Goal: Task Accomplishment & Management: Manage account settings

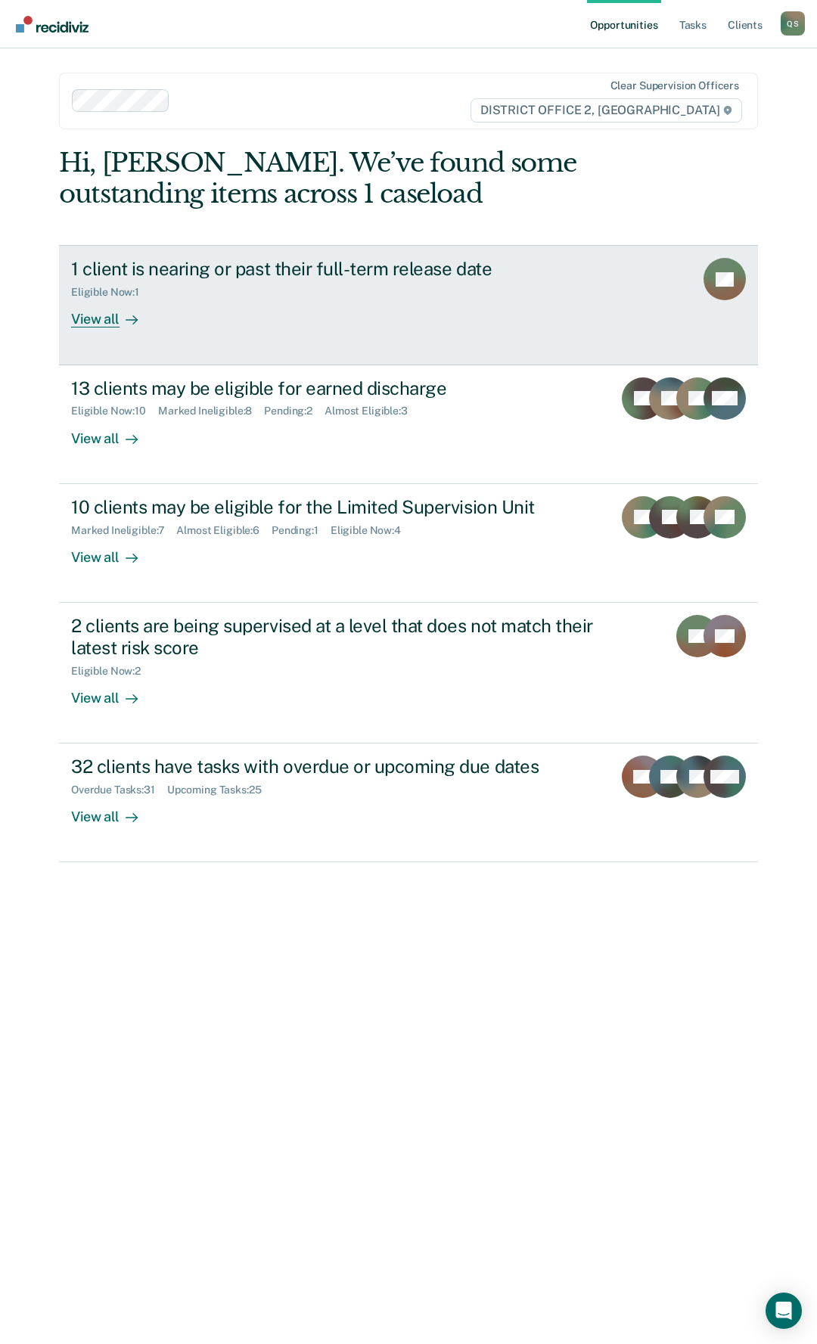
click at [306, 336] on link "1 client is nearing or past their full-term release date Eligible Now : 1 View …" at bounding box center [408, 305] width 699 height 120
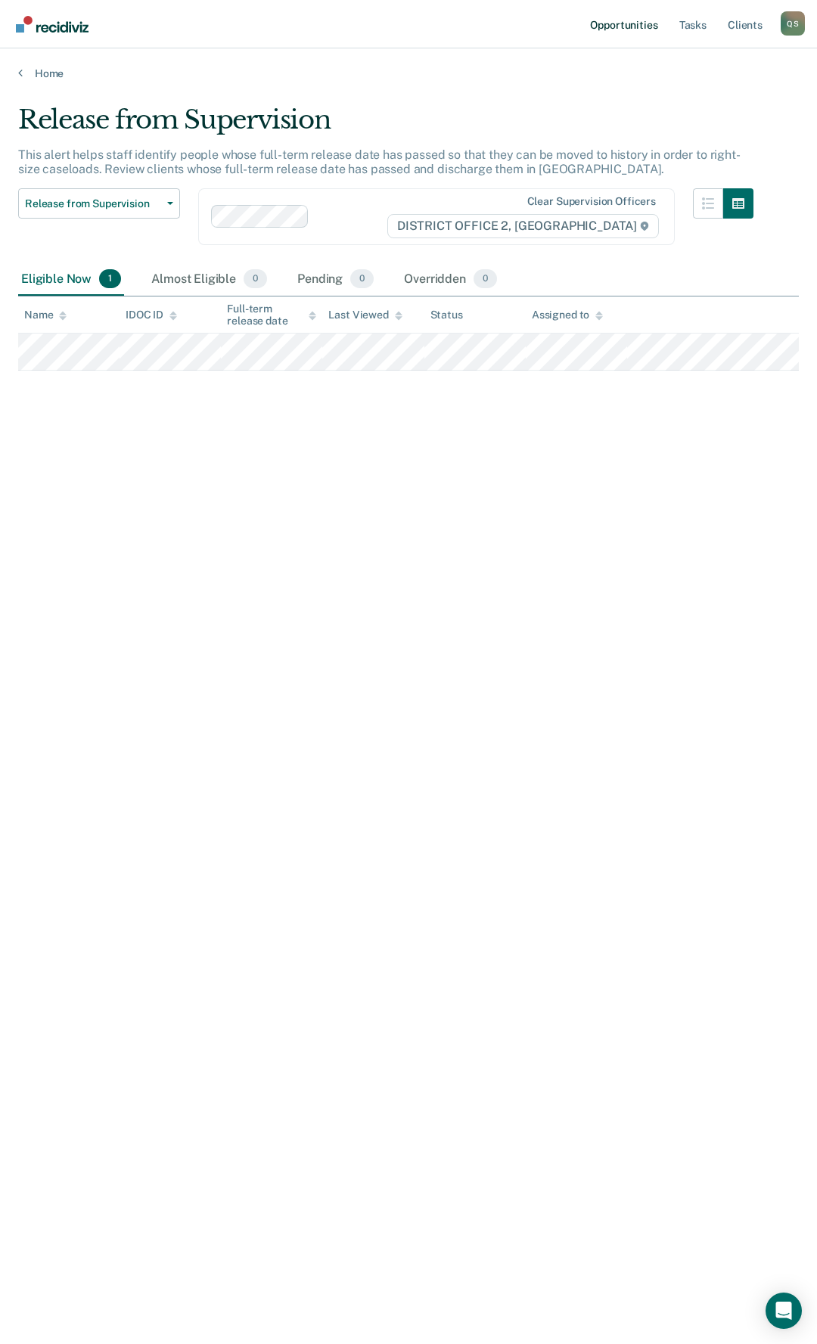
click at [635, 31] on link "Opportunities" at bounding box center [623, 24] width 73 height 48
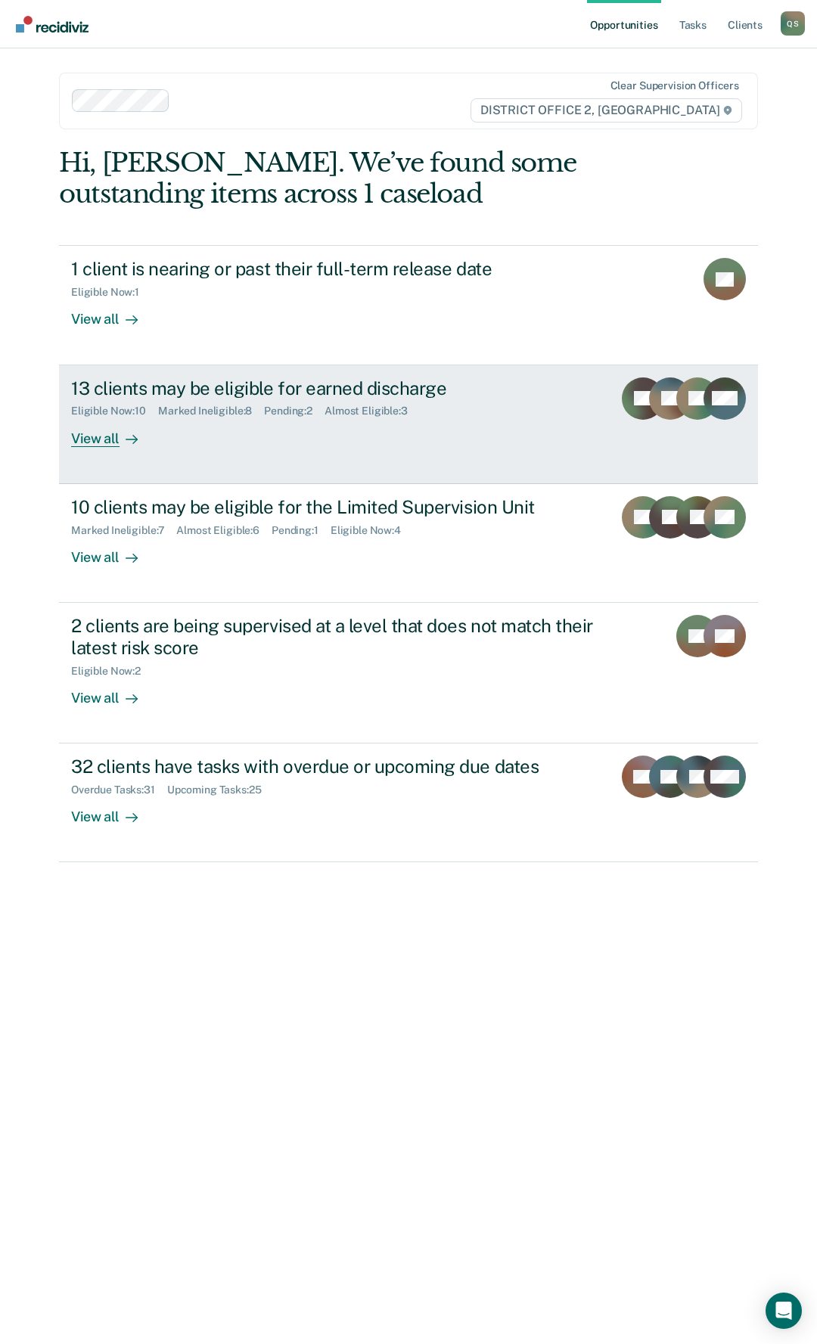
click at [412, 395] on div "13 clients may be eligible for earned discharge" at bounding box center [335, 388] width 529 height 22
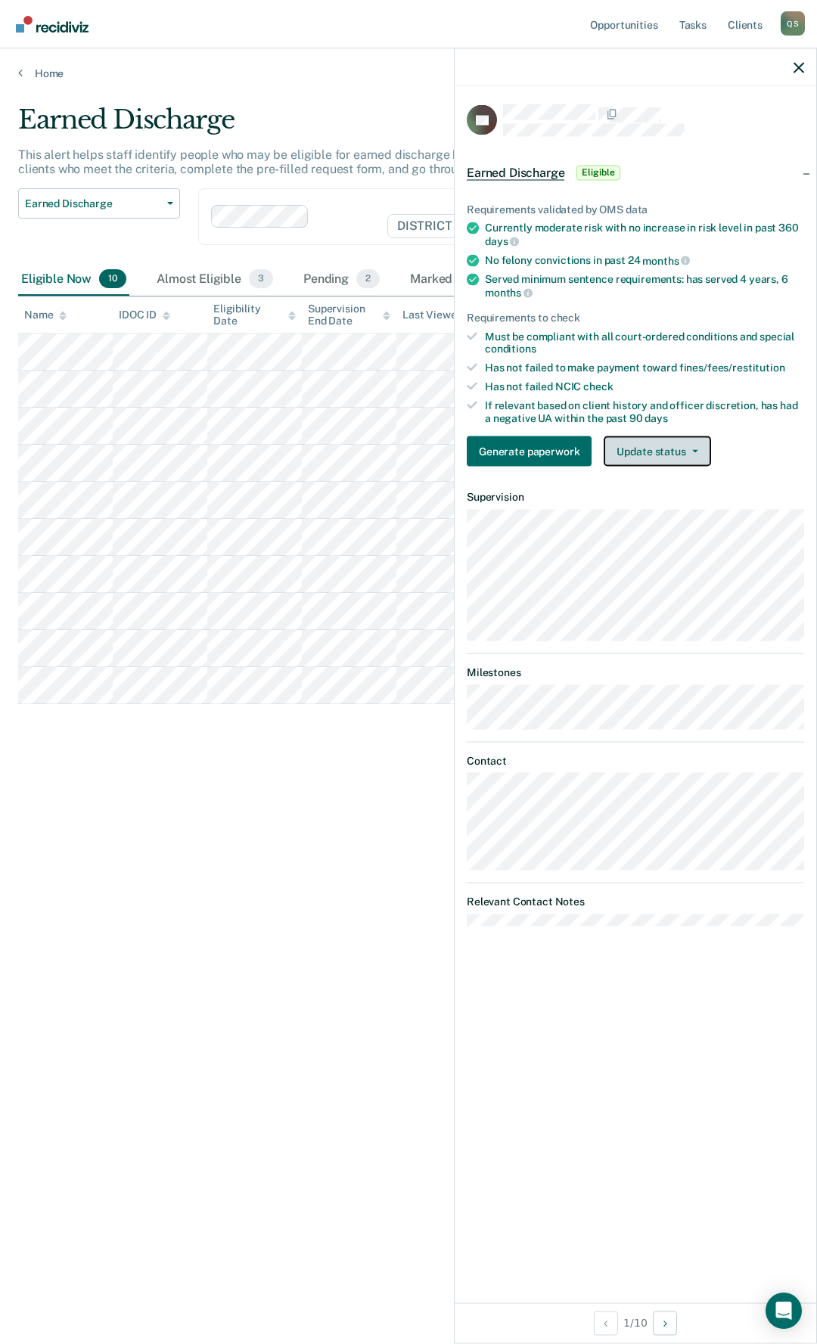
click at [700, 440] on button "Update status" at bounding box center [657, 451] width 107 height 30
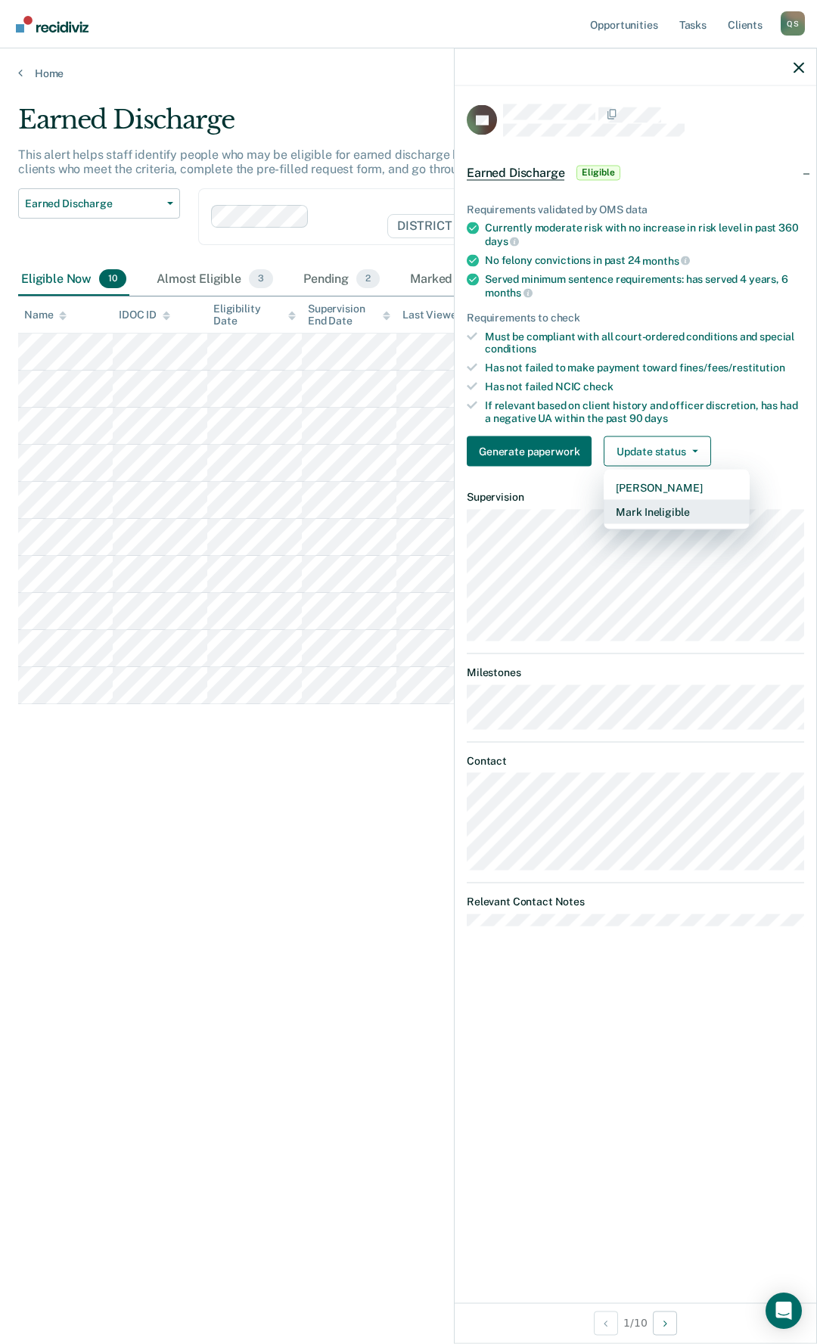
click at [686, 505] on button "Mark Ineligible" at bounding box center [677, 512] width 146 height 24
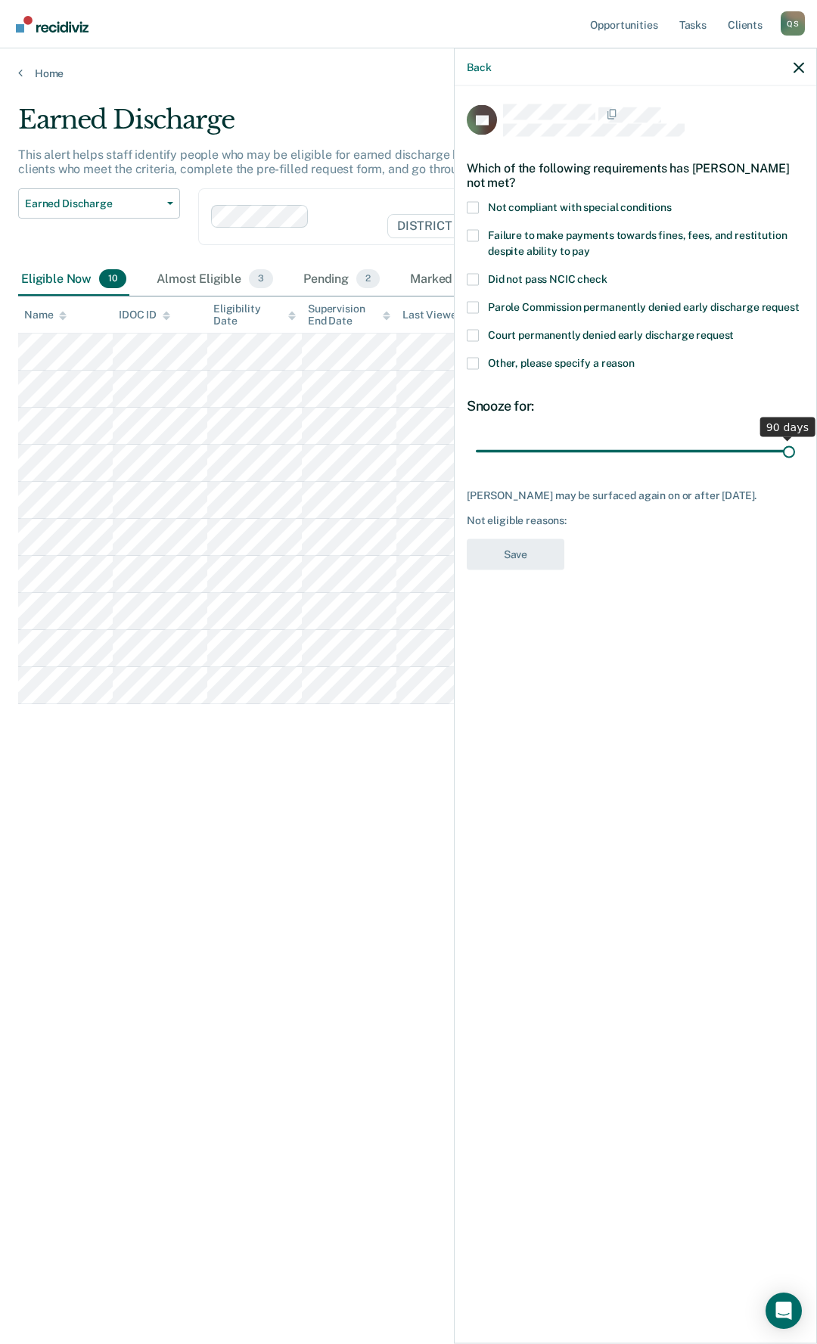
drag, startPoint x: 579, startPoint y: 455, endPoint x: 816, endPoint y: 435, distance: 237.6
type input "90"
click at [795, 438] on input "range" at bounding box center [635, 451] width 319 height 26
click at [483, 233] on label "Failure to make payments towards fines, fees, and restitution despite ability t…" at bounding box center [635, 245] width 337 height 32
click at [590, 245] on input "Failure to make payments towards fines, fees, and restitution despite ability t…" at bounding box center [590, 245] width 0 height 0
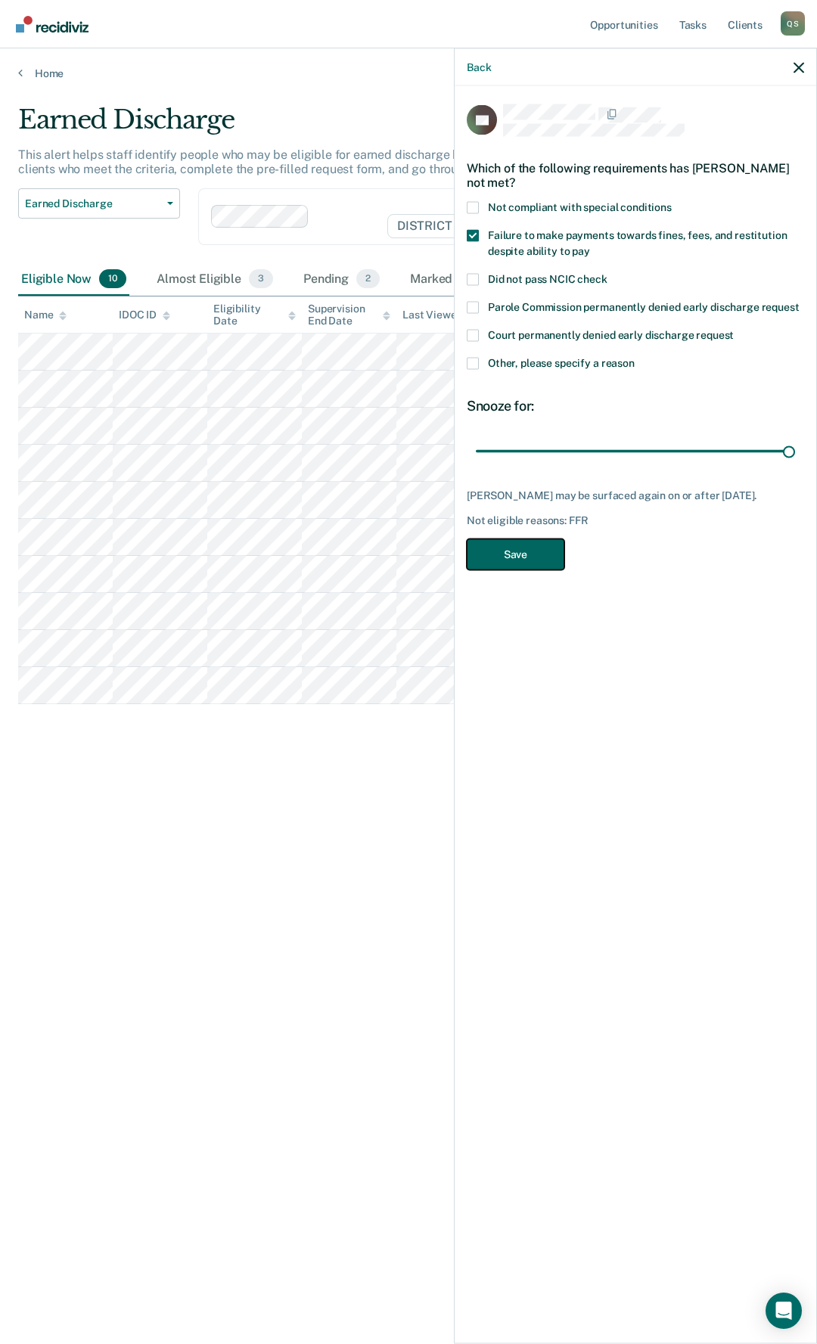
click at [531, 565] on button "Save" at bounding box center [516, 554] width 98 height 31
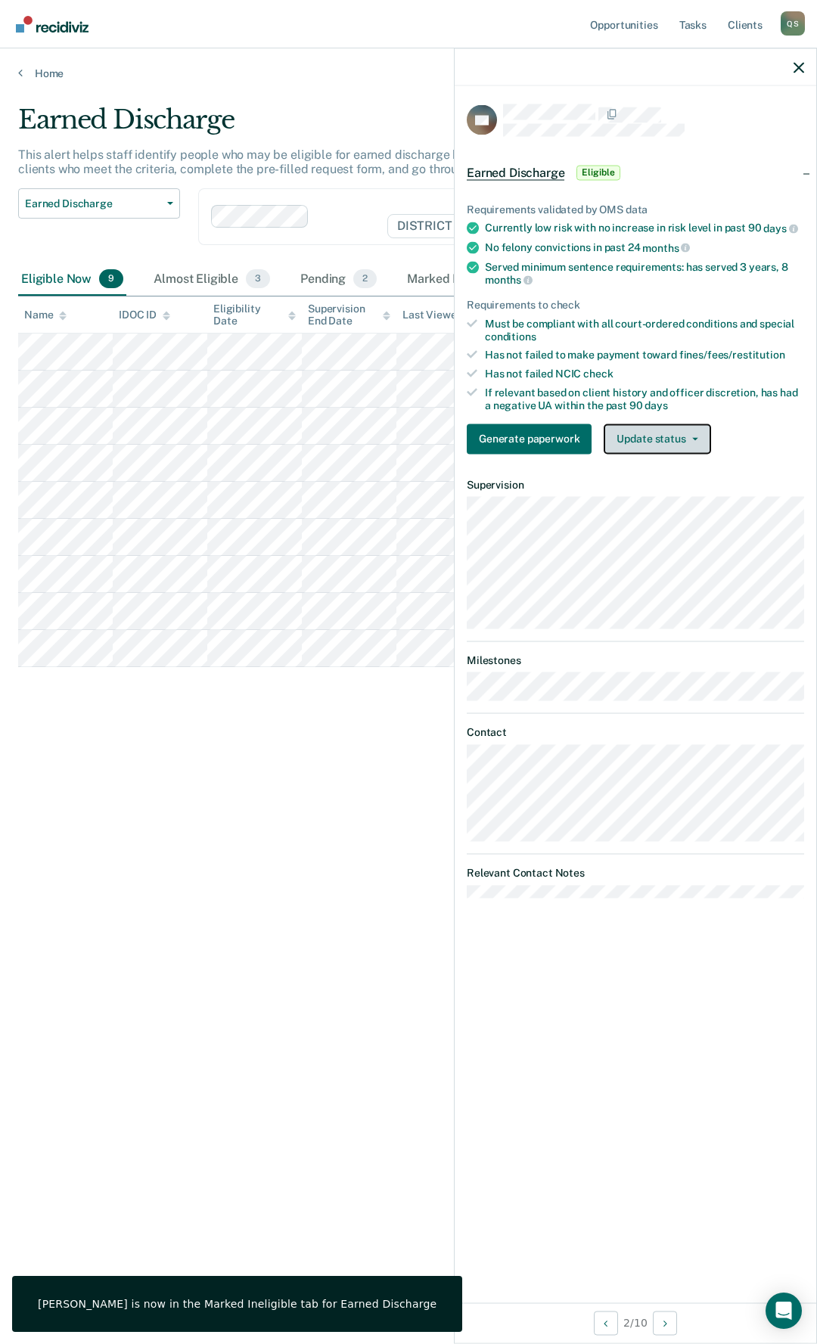
click at [634, 426] on button "Update status" at bounding box center [657, 439] width 107 height 30
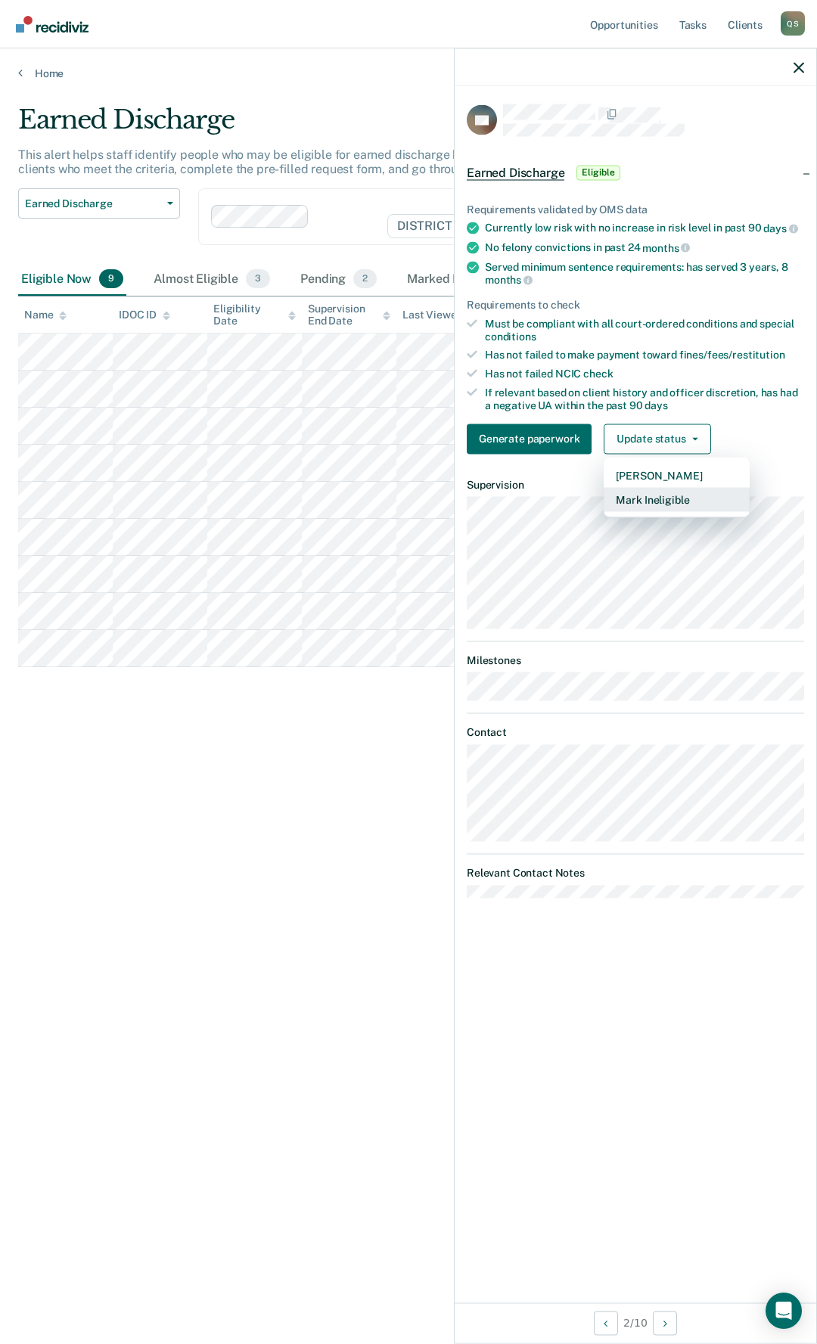
click at [675, 491] on button "Mark Ineligible" at bounding box center [677, 499] width 146 height 24
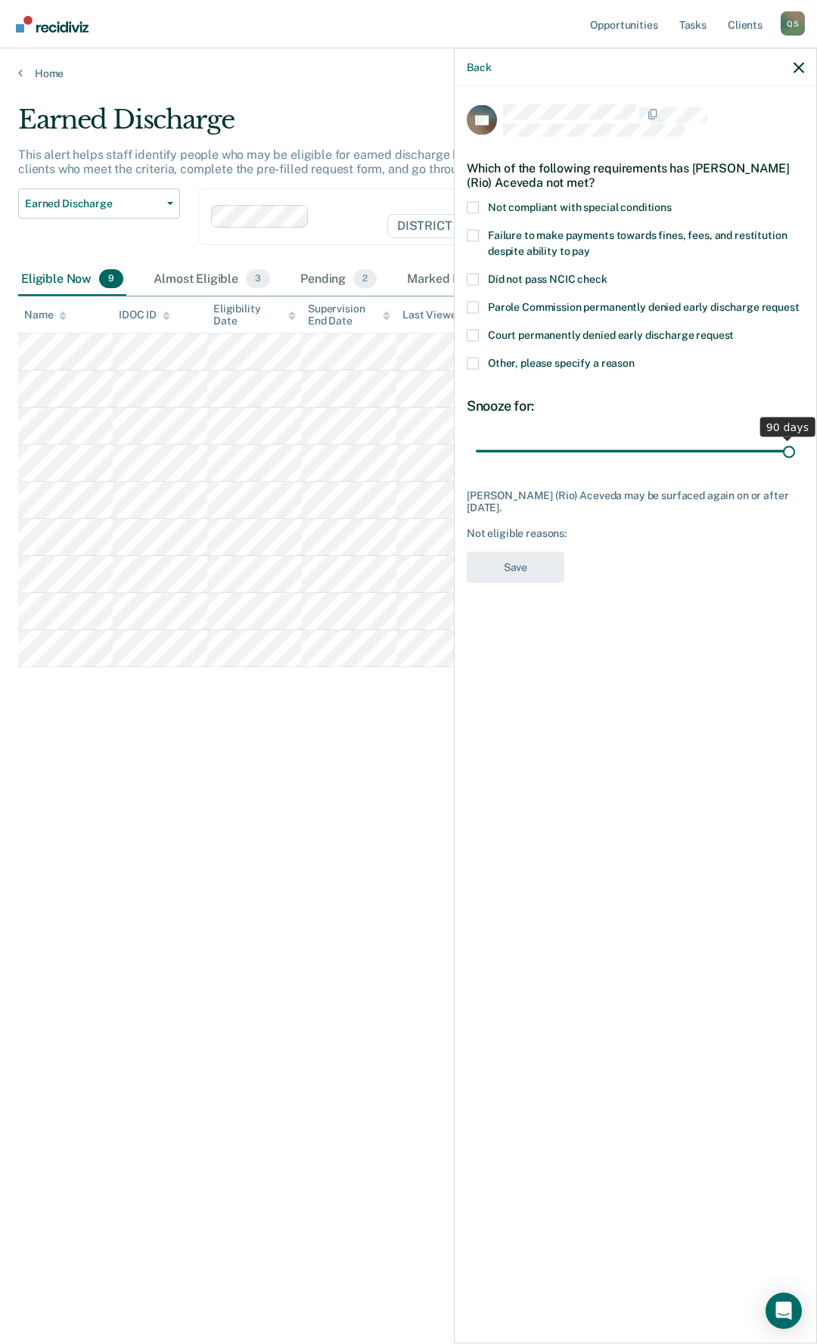
drag, startPoint x: 582, startPoint y: 452, endPoint x: 816, endPoint y: 252, distance: 307.9
type input "90"
click at [795, 438] on input "range" at bounding box center [635, 451] width 319 height 26
click at [473, 232] on span at bounding box center [473, 235] width 12 height 12
click at [590, 245] on input "Failure to make payments towards fines, fees, and restitution despite ability t…" at bounding box center [590, 245] width 0 height 0
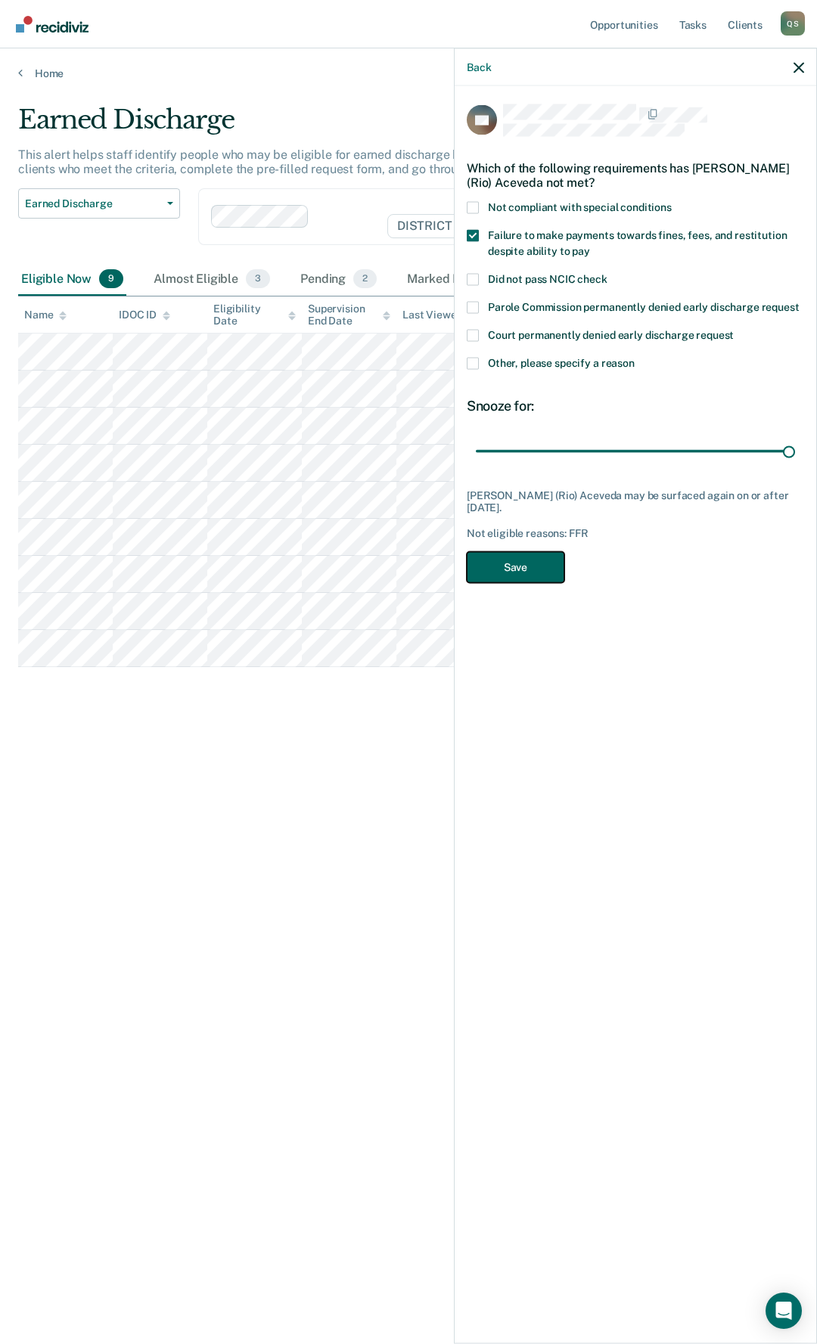
click at [542, 563] on button "Save" at bounding box center [516, 566] width 98 height 31
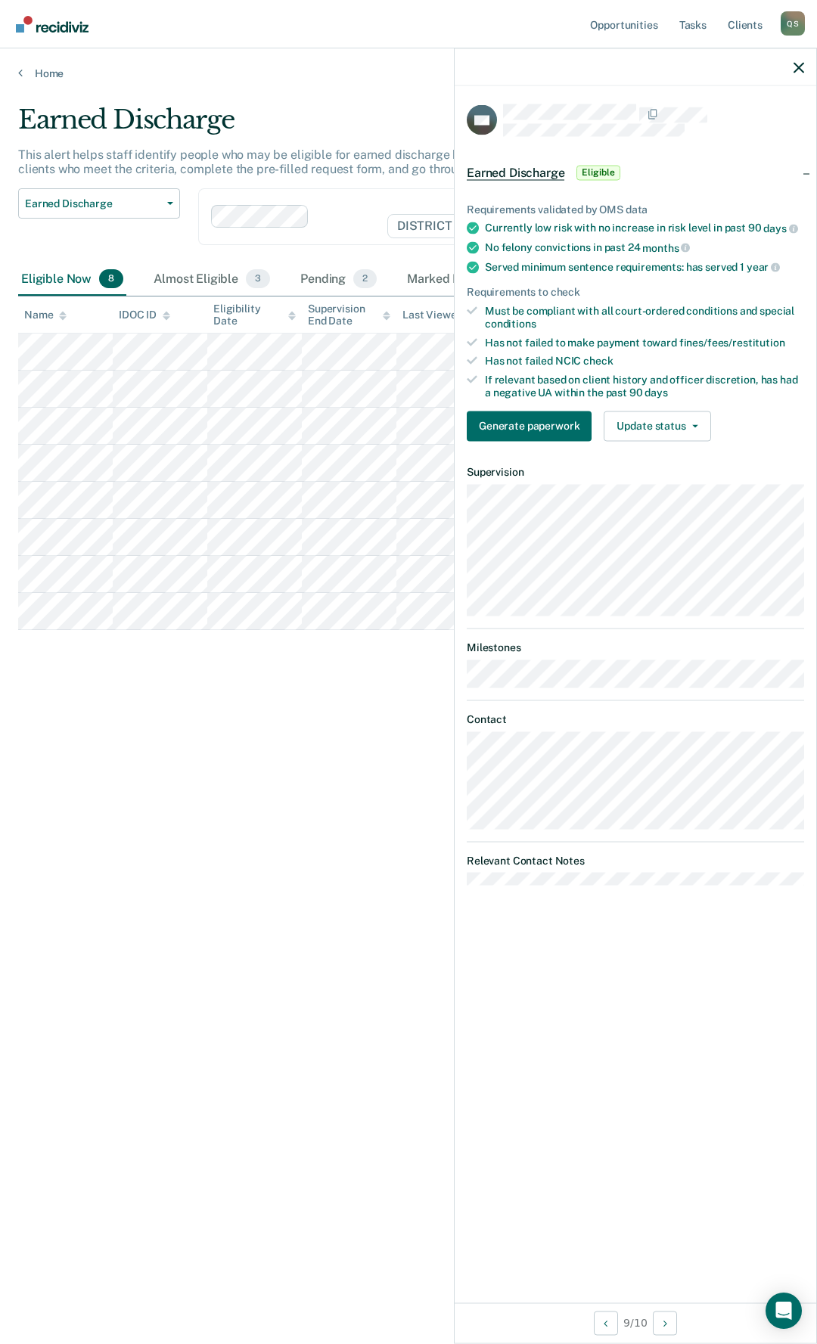
click at [27, 281] on div "Eligible Now 8" at bounding box center [72, 279] width 108 height 33
click at [637, 23] on link "Opportunities" at bounding box center [623, 24] width 73 height 48
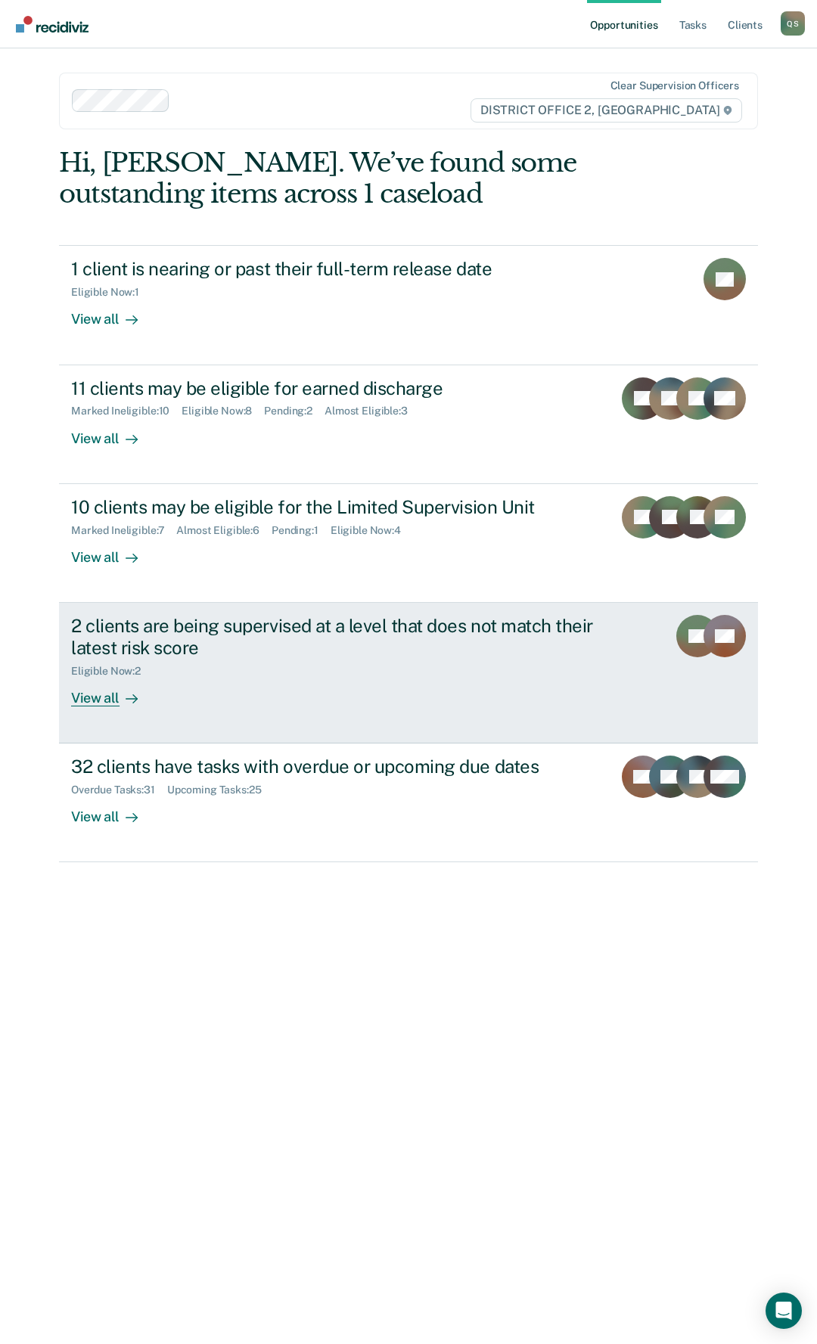
click at [364, 635] on div "2 clients are being supervised at a level that does not match their latest risk…" at bounding box center [336, 637] width 531 height 44
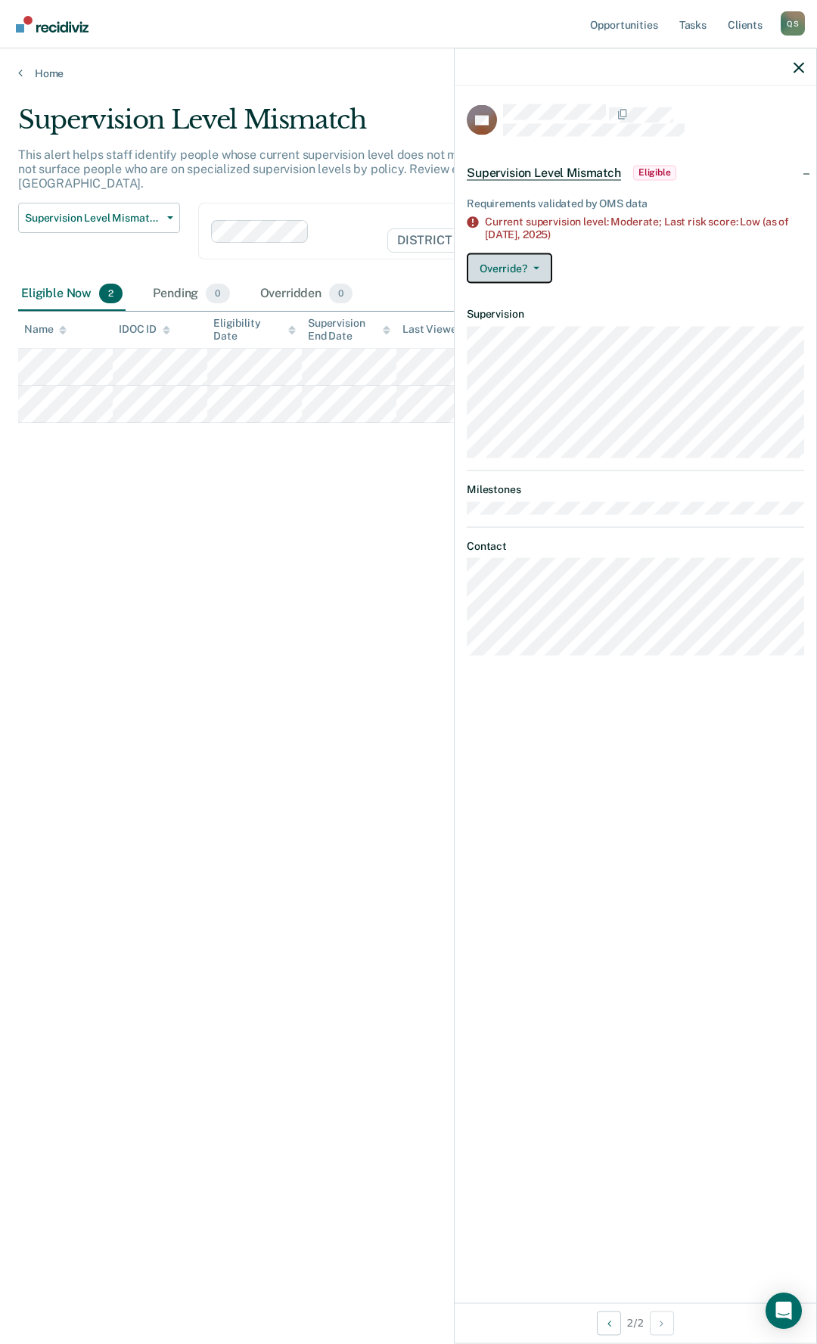
click at [532, 272] on button "Override?" at bounding box center [509, 268] width 85 height 30
click at [549, 321] on button "[PERSON_NAME]" at bounding box center [540, 328] width 146 height 24
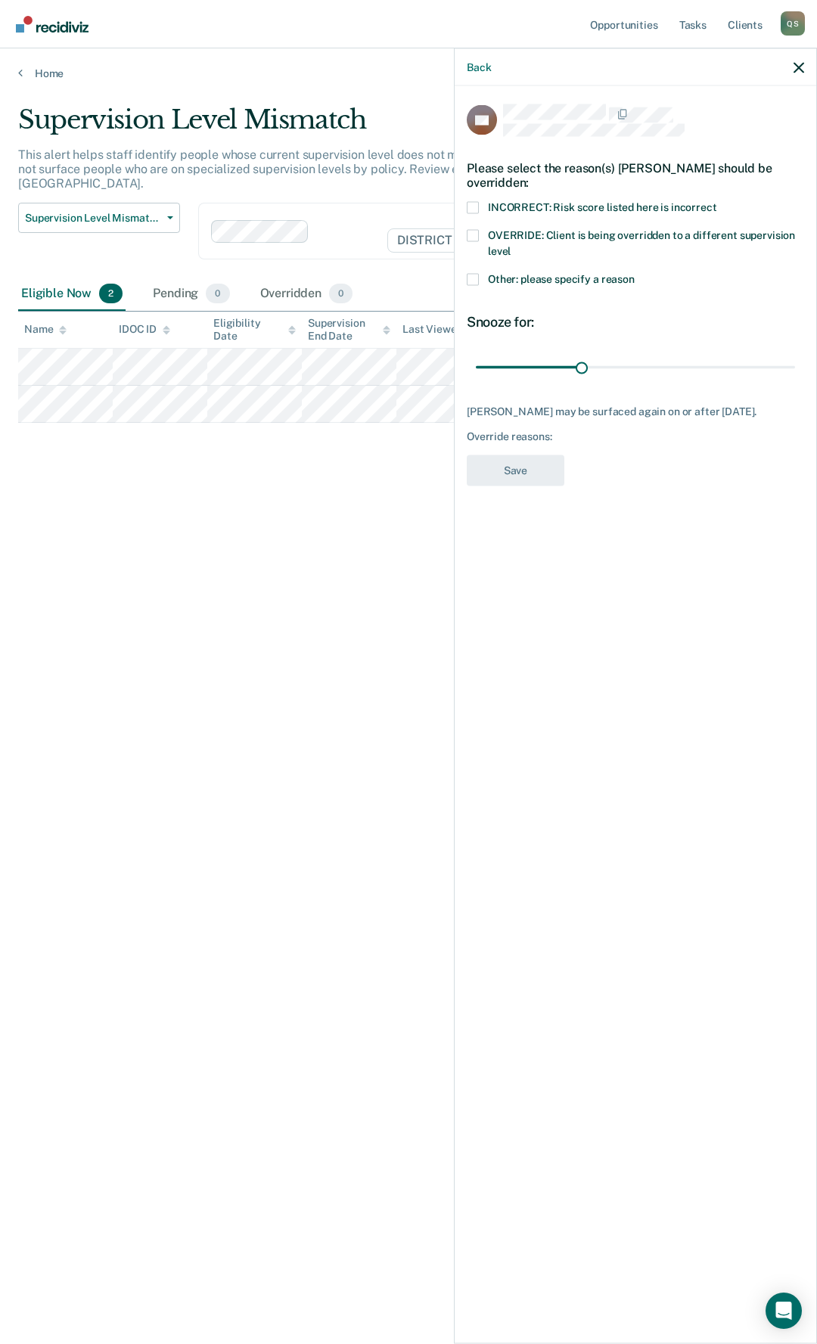
click at [473, 275] on span at bounding box center [473, 279] width 12 height 12
click at [635, 273] on input "Other: please specify a reason" at bounding box center [635, 273] width 0 height 0
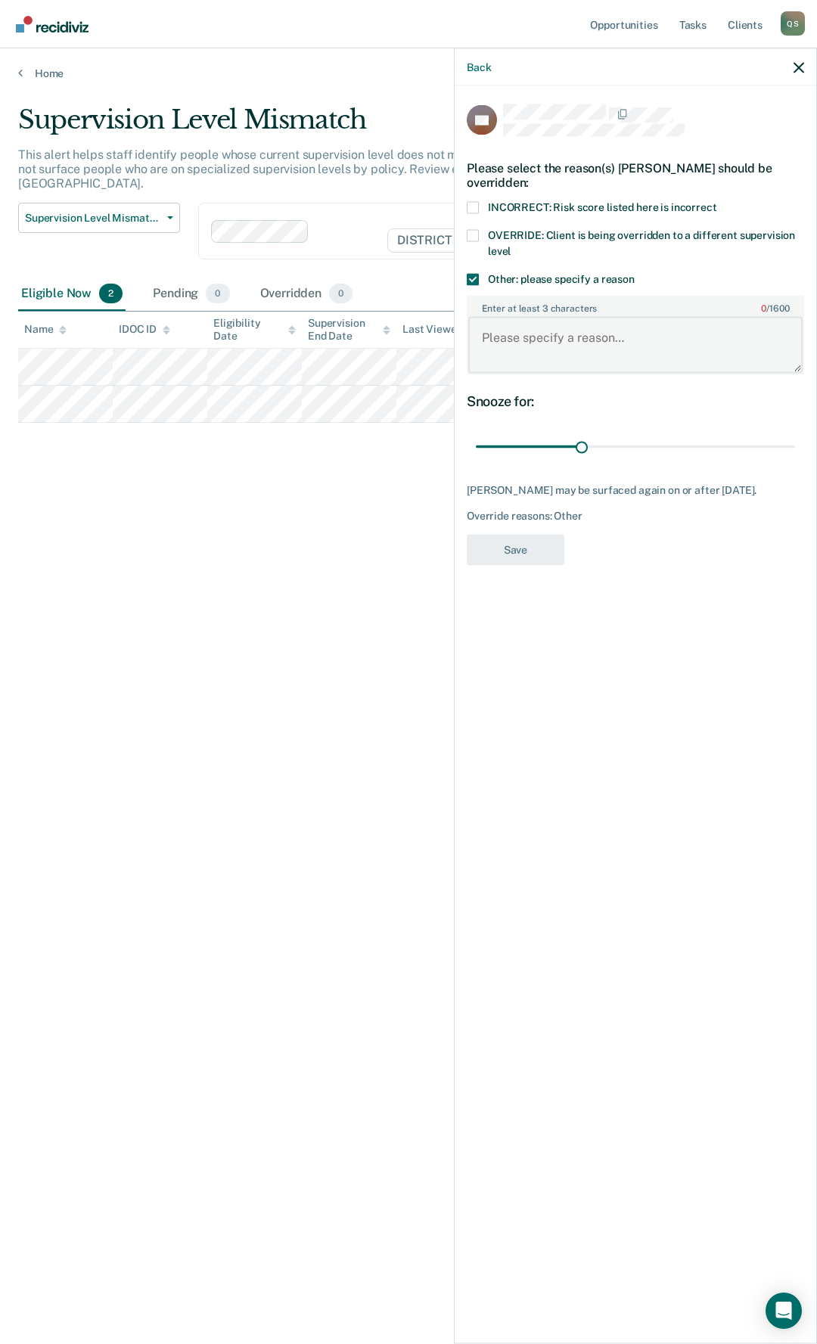
click at [539, 330] on textarea "Enter at least 3 characters 0 / 1600" at bounding box center [635, 345] width 334 height 56
type textarea "Frontload at Mod"
drag, startPoint x: 587, startPoint y: 449, endPoint x: 684, endPoint y: 424, distance: 100.0
type input "60"
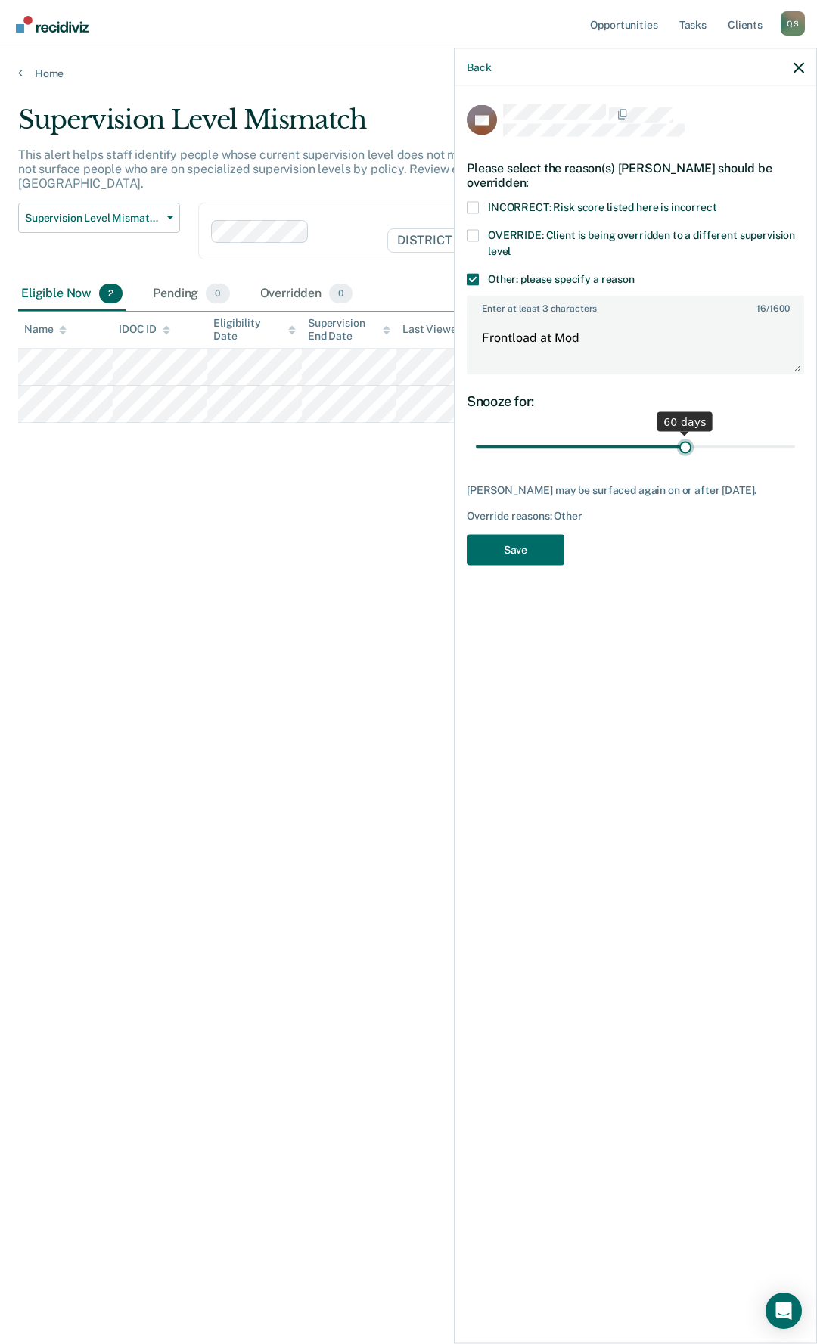
click at [684, 433] on input "range" at bounding box center [635, 446] width 319 height 26
click at [539, 562] on button "Save" at bounding box center [516, 549] width 98 height 31
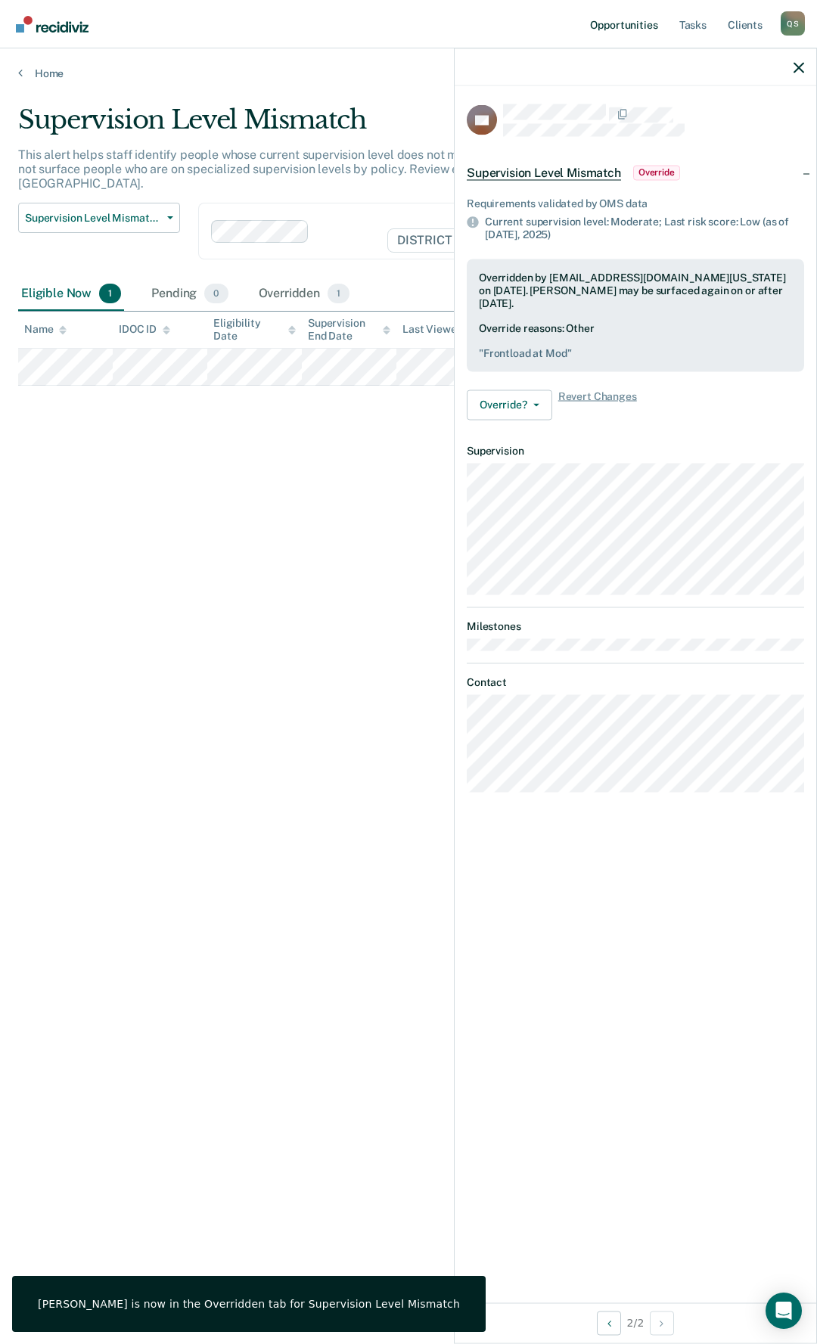
click at [622, 31] on link "Opportunities" at bounding box center [623, 24] width 73 height 48
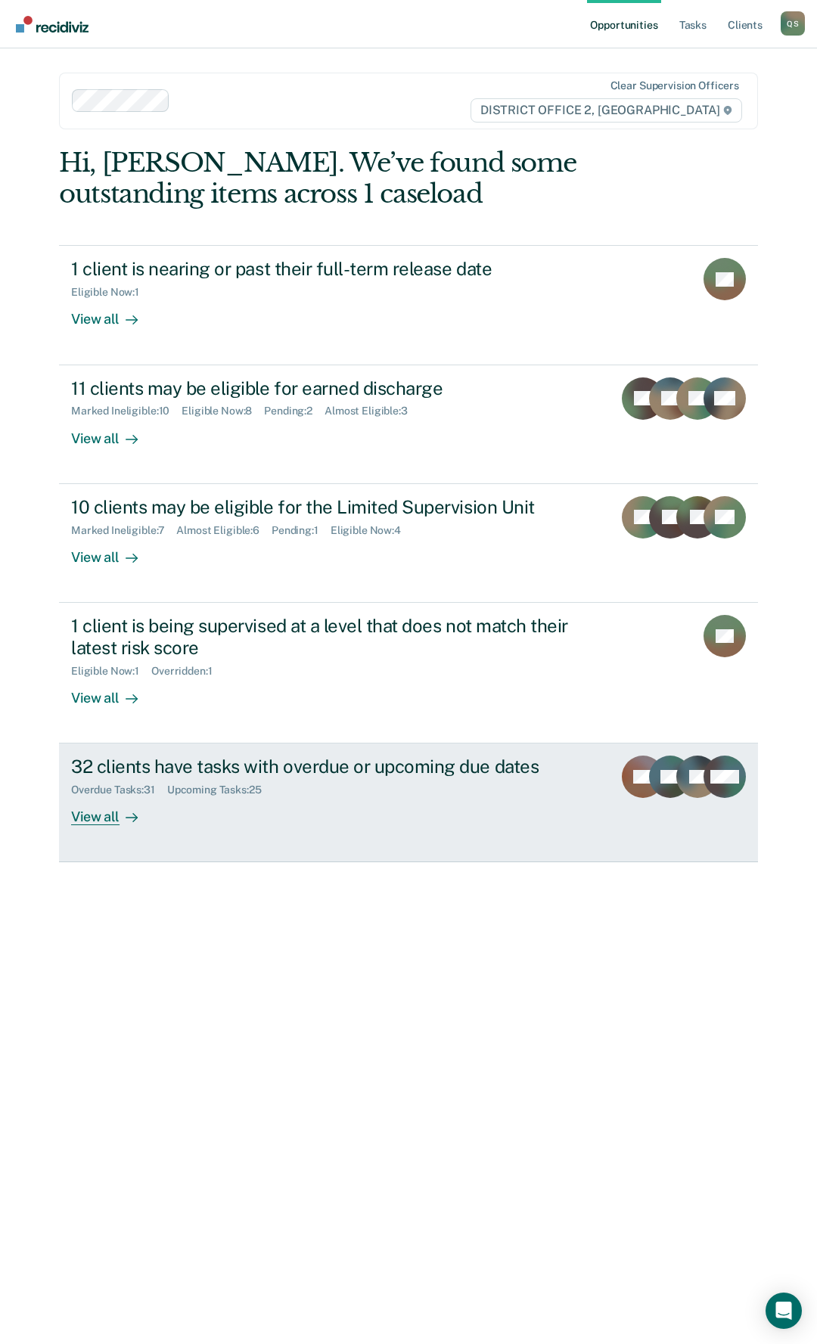
click at [457, 814] on div "32 clients have tasks with overdue or upcoming due dates Overdue Tasks : 31 Upc…" at bounding box center [354, 791] width 566 height 70
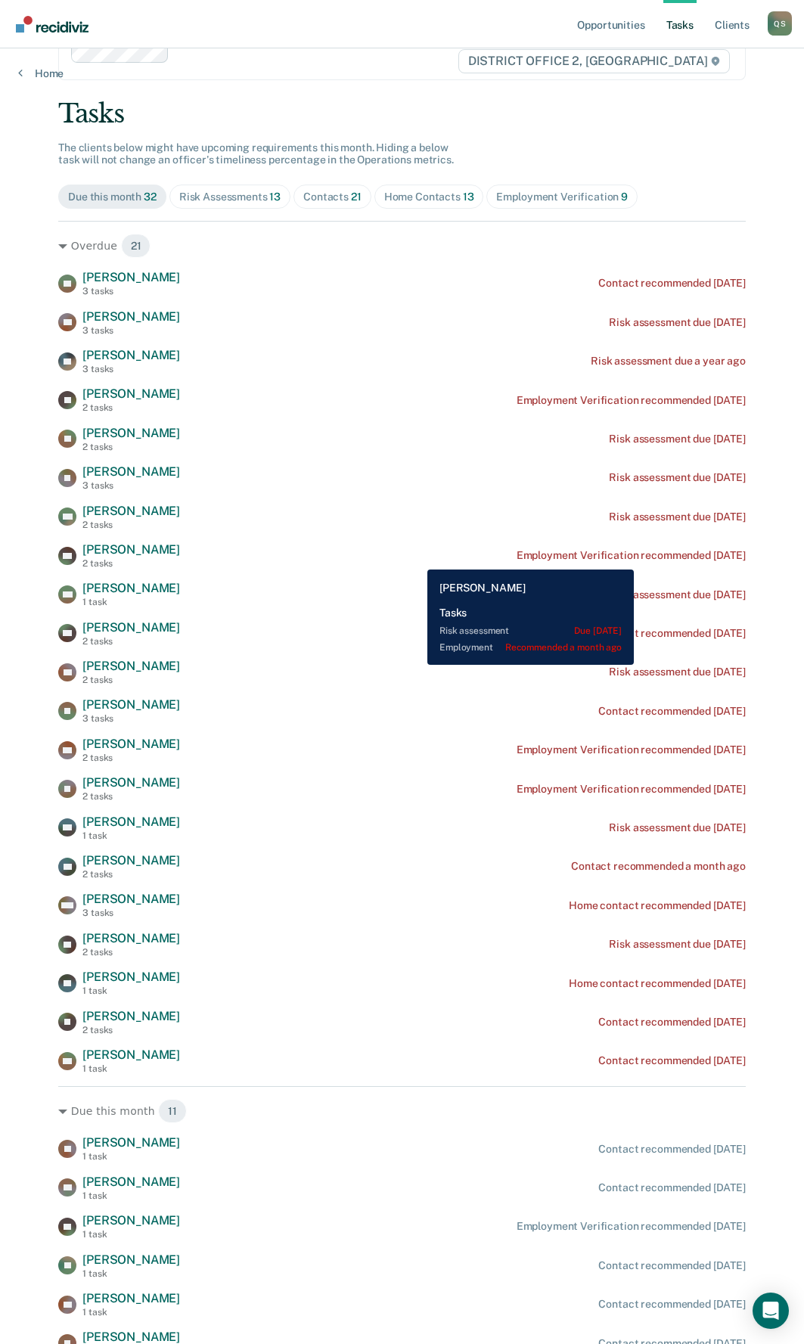
scroll to position [76, 0]
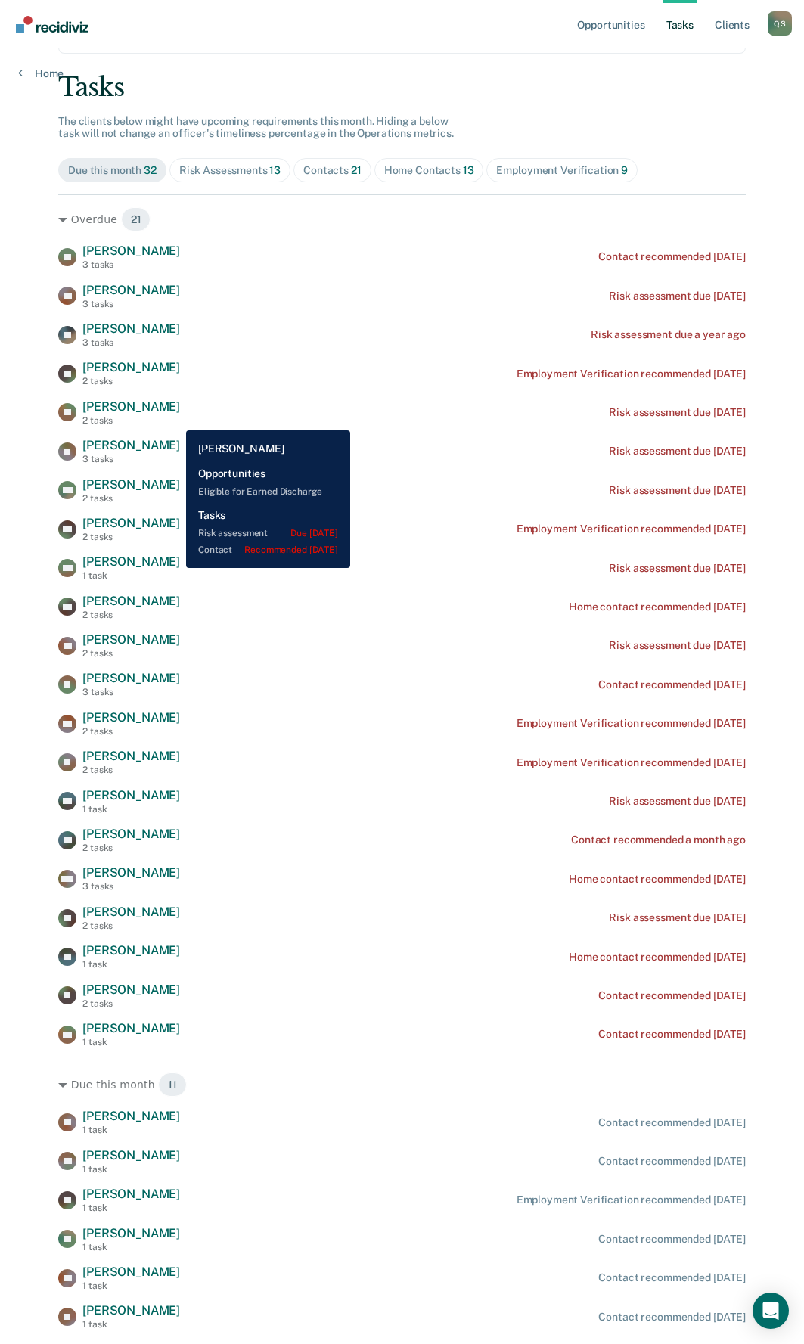
click at [175, 419] on div "[PERSON_NAME] 2 tasks Risk assessment due [DATE]" at bounding box center [402, 412] width 688 height 26
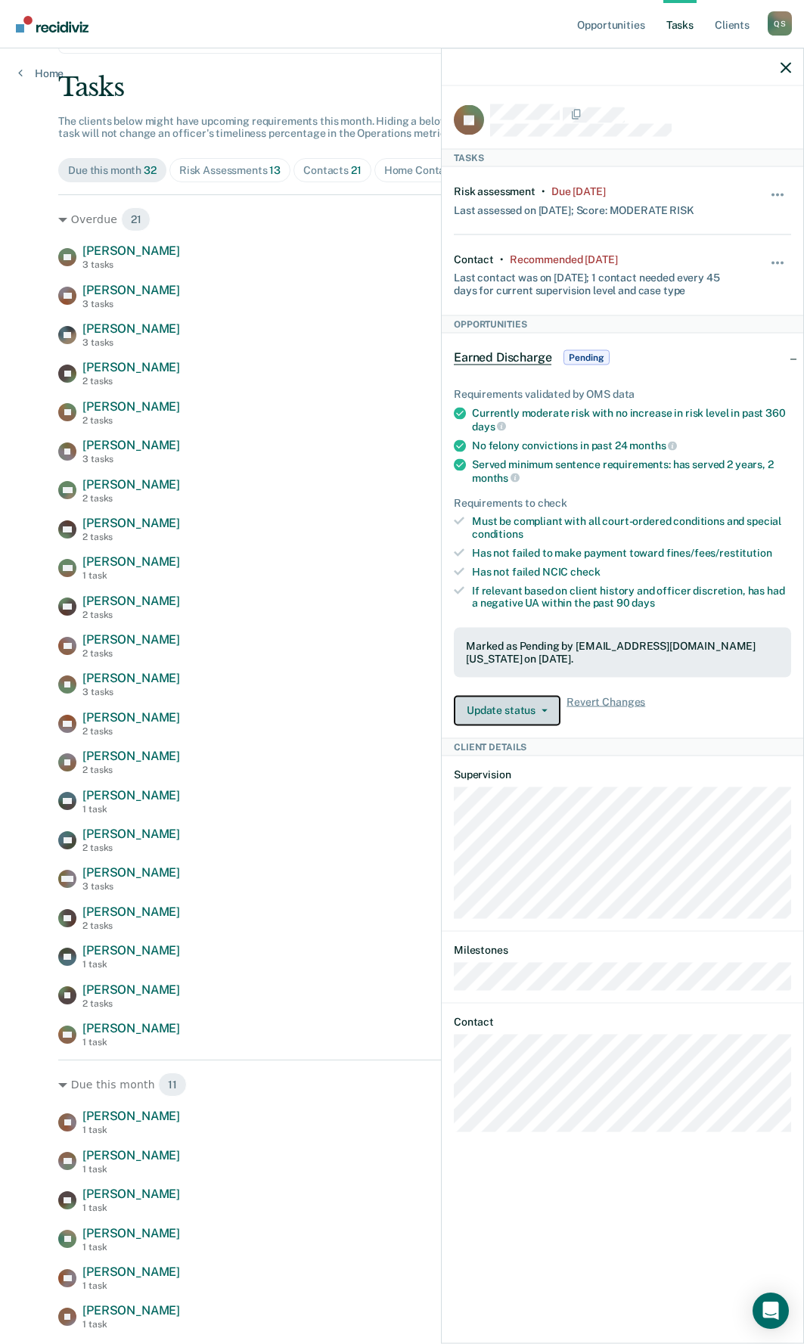
click at [542, 698] on button "Update status" at bounding box center [507, 710] width 107 height 30
click at [713, 695] on div "Update status Revert from Pending Mark Ineligible Revert Changes" at bounding box center [622, 710] width 337 height 30
click at [794, 360] on div "Earned Discharge Pending" at bounding box center [623, 358] width 362 height 48
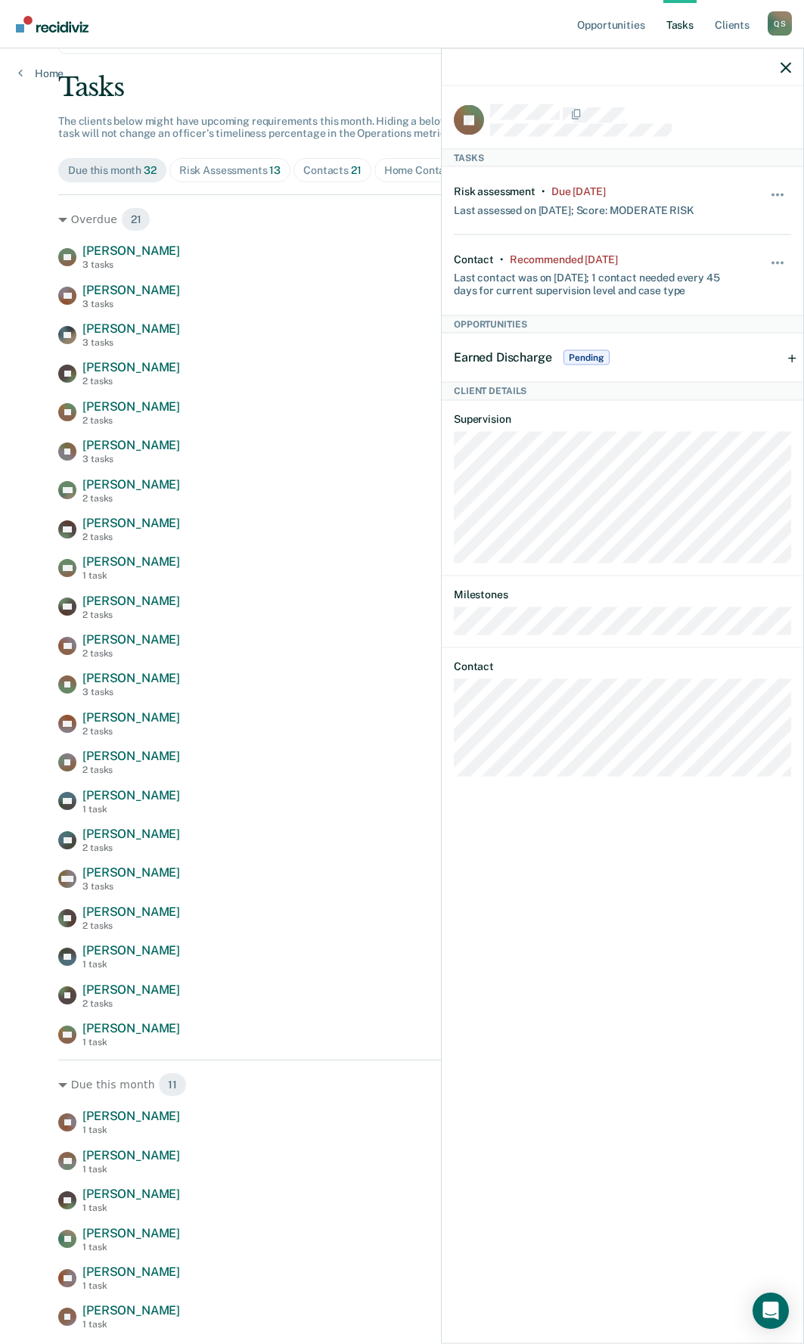
click at [794, 360] on div "Earned Discharge Pending" at bounding box center [623, 358] width 362 height 48
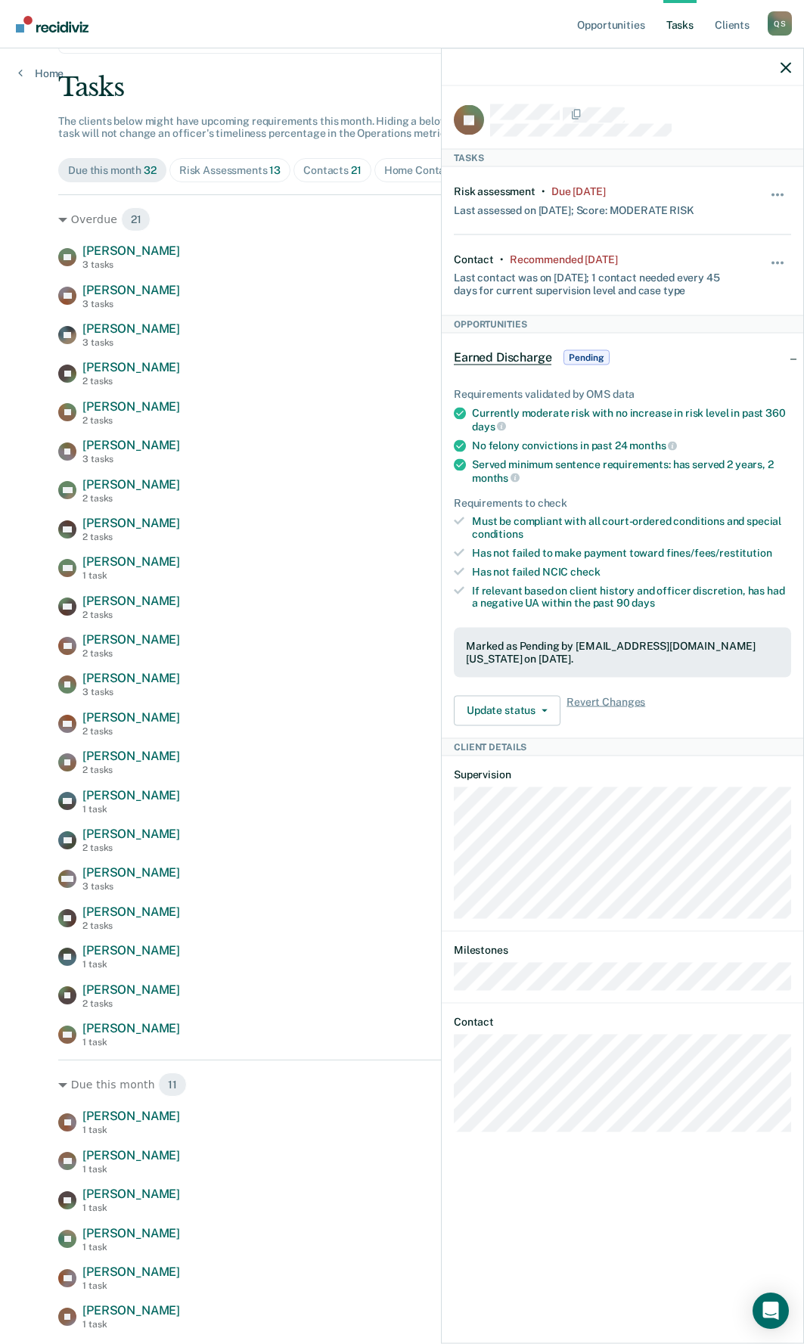
click at [498, 362] on span "Earned Discharge" at bounding box center [503, 357] width 98 height 15
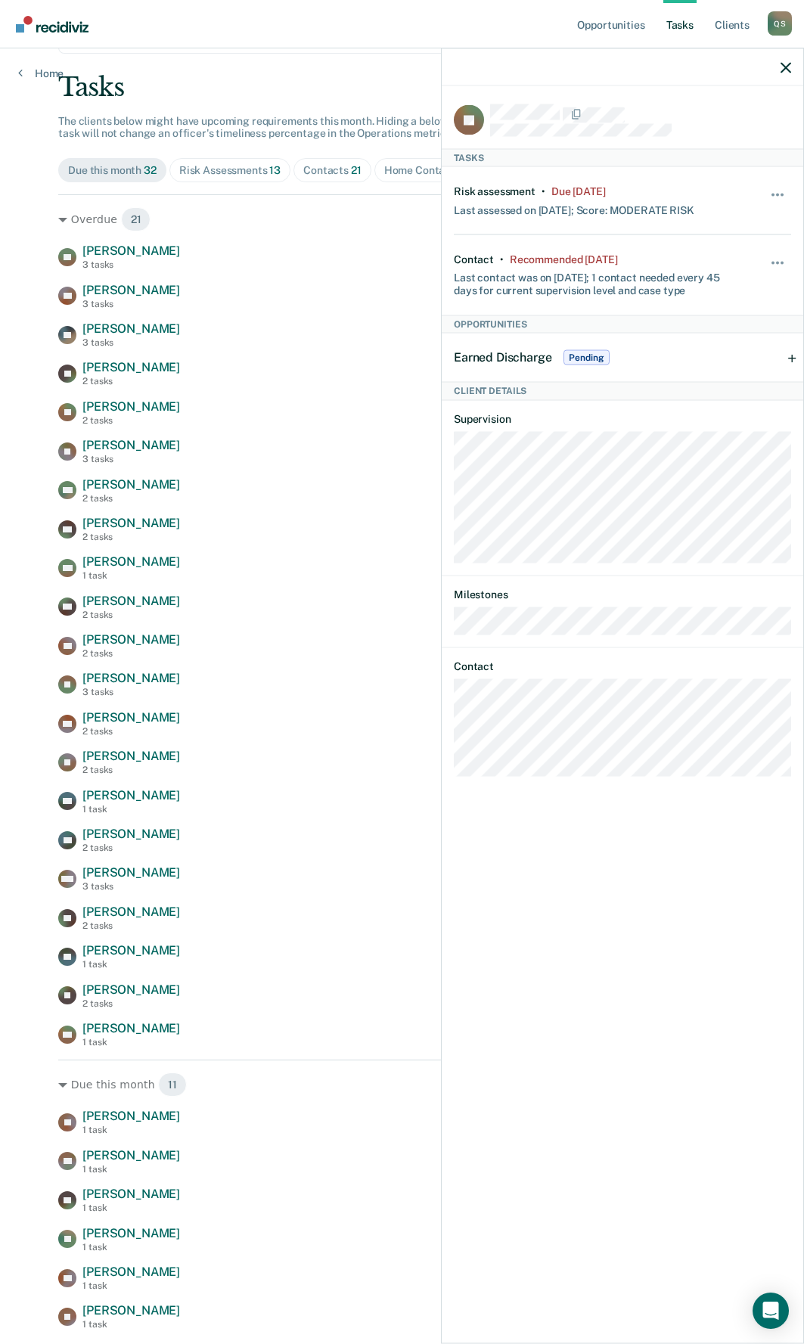
click at [498, 362] on span "Earned Discharge" at bounding box center [503, 357] width 98 height 14
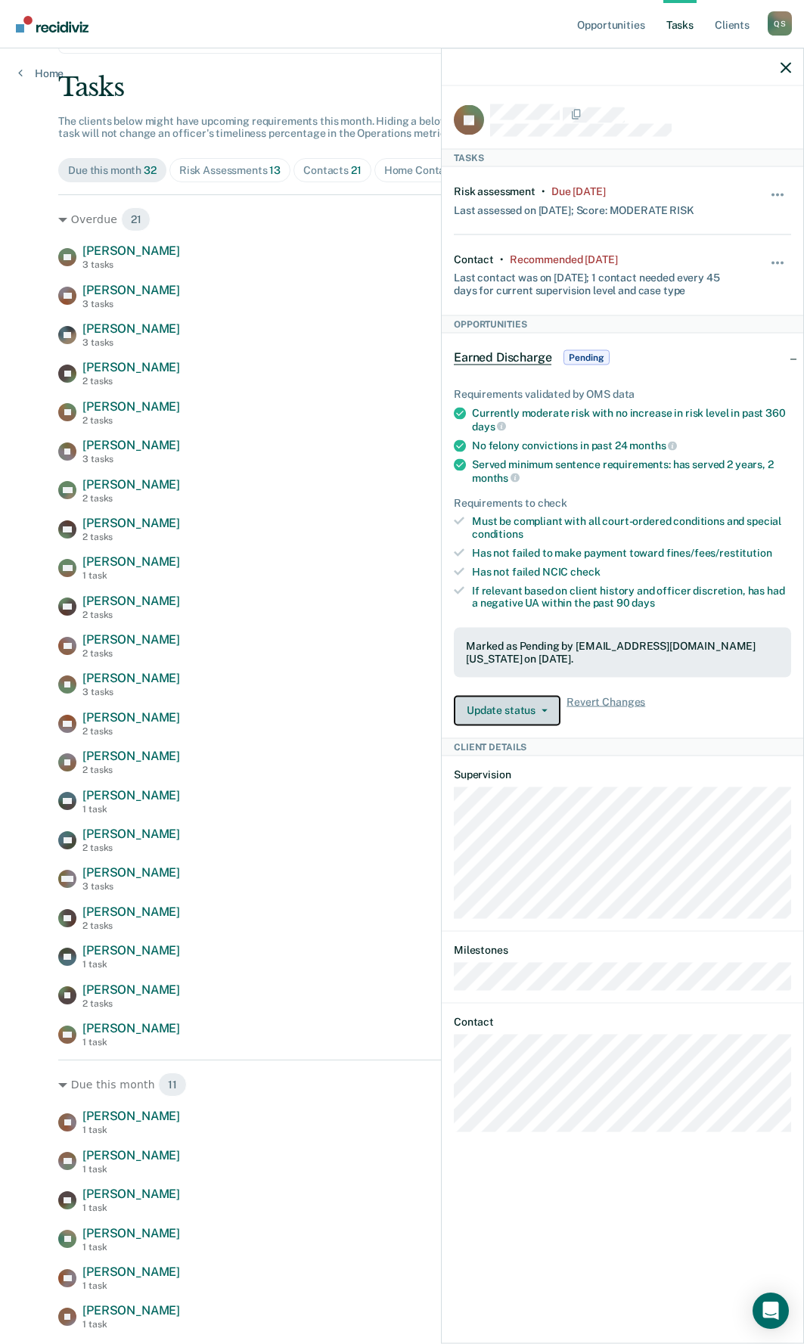
click at [542, 695] on button "Update status" at bounding box center [507, 710] width 107 height 30
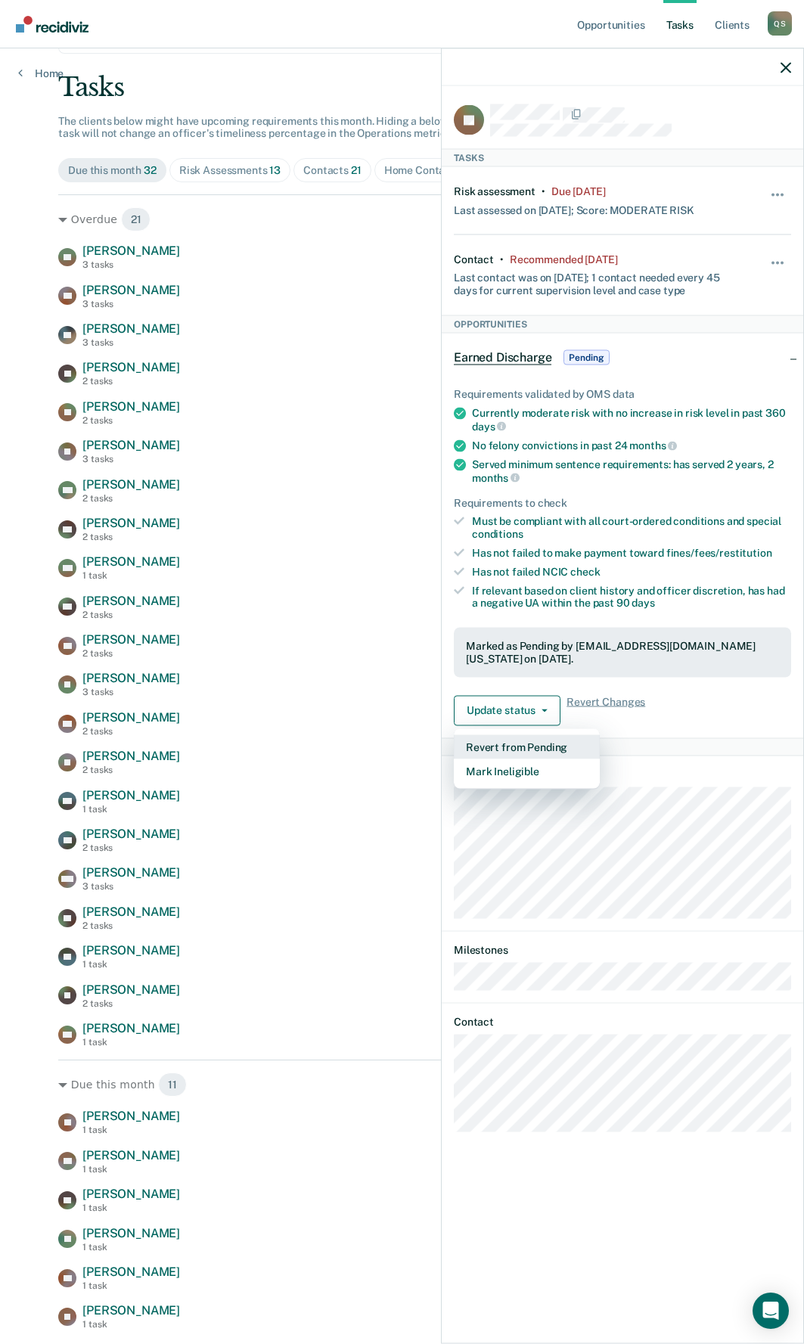
click at [532, 734] on button "Revert from Pending" at bounding box center [527, 746] width 146 height 24
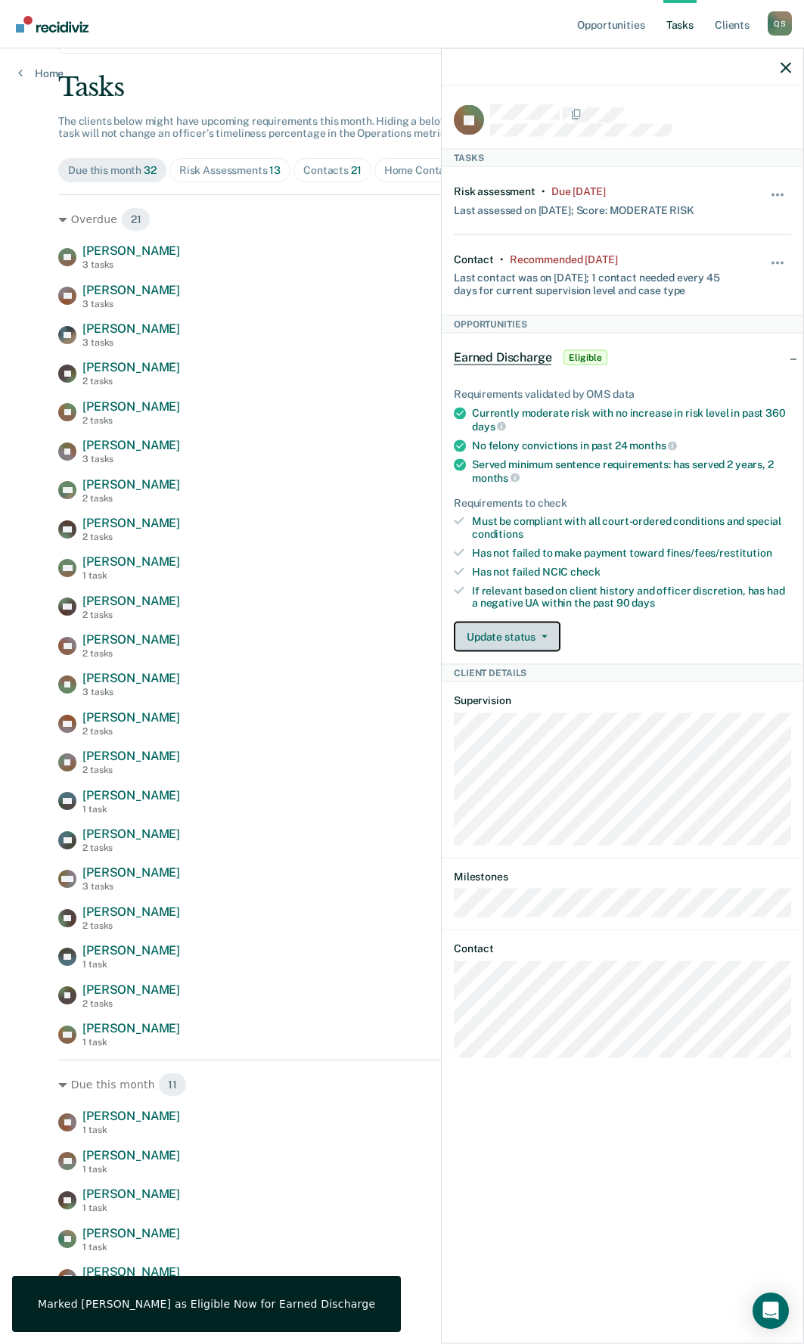
click at [517, 636] on button "Update status" at bounding box center [507, 637] width 107 height 30
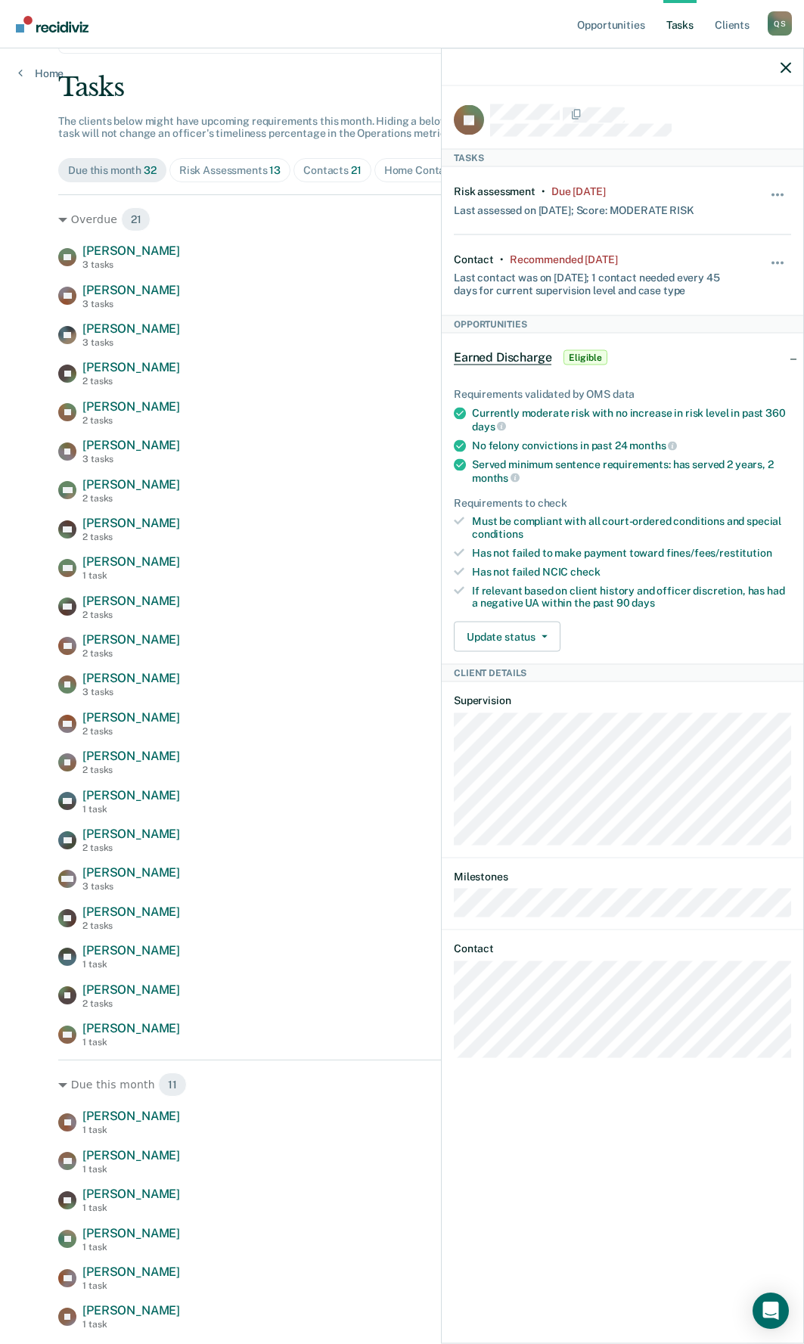
click at [644, 617] on div "Requirements validated by OMS data Currently moderate risk with no increase in …" at bounding box center [623, 514] width 362 height 300
click at [777, 194] on span "button" at bounding box center [777, 194] width 3 height 3
click at [732, 312] on button "90 days" at bounding box center [736, 315] width 109 height 24
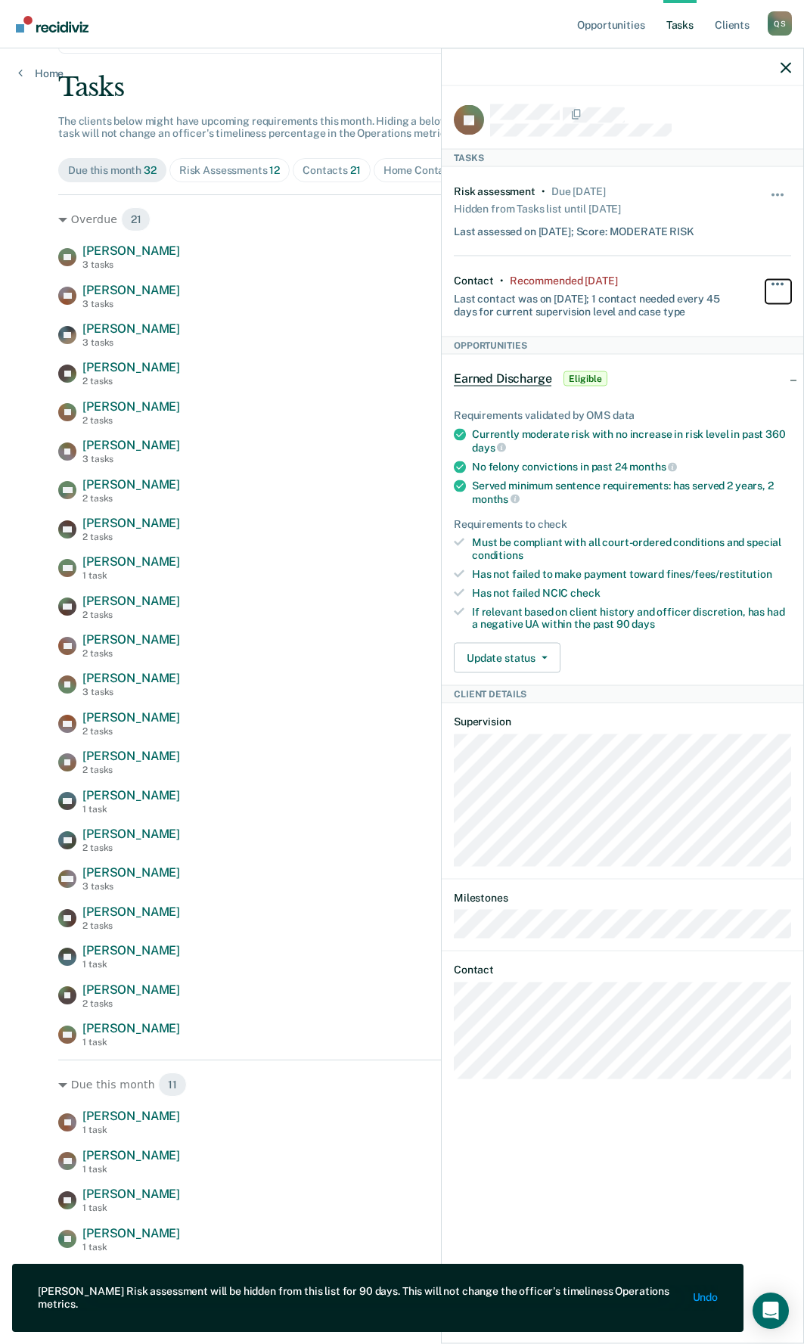
click at [778, 279] on button "button" at bounding box center [778, 291] width 26 height 24
click at [719, 402] on button "90 days" at bounding box center [736, 405] width 109 height 24
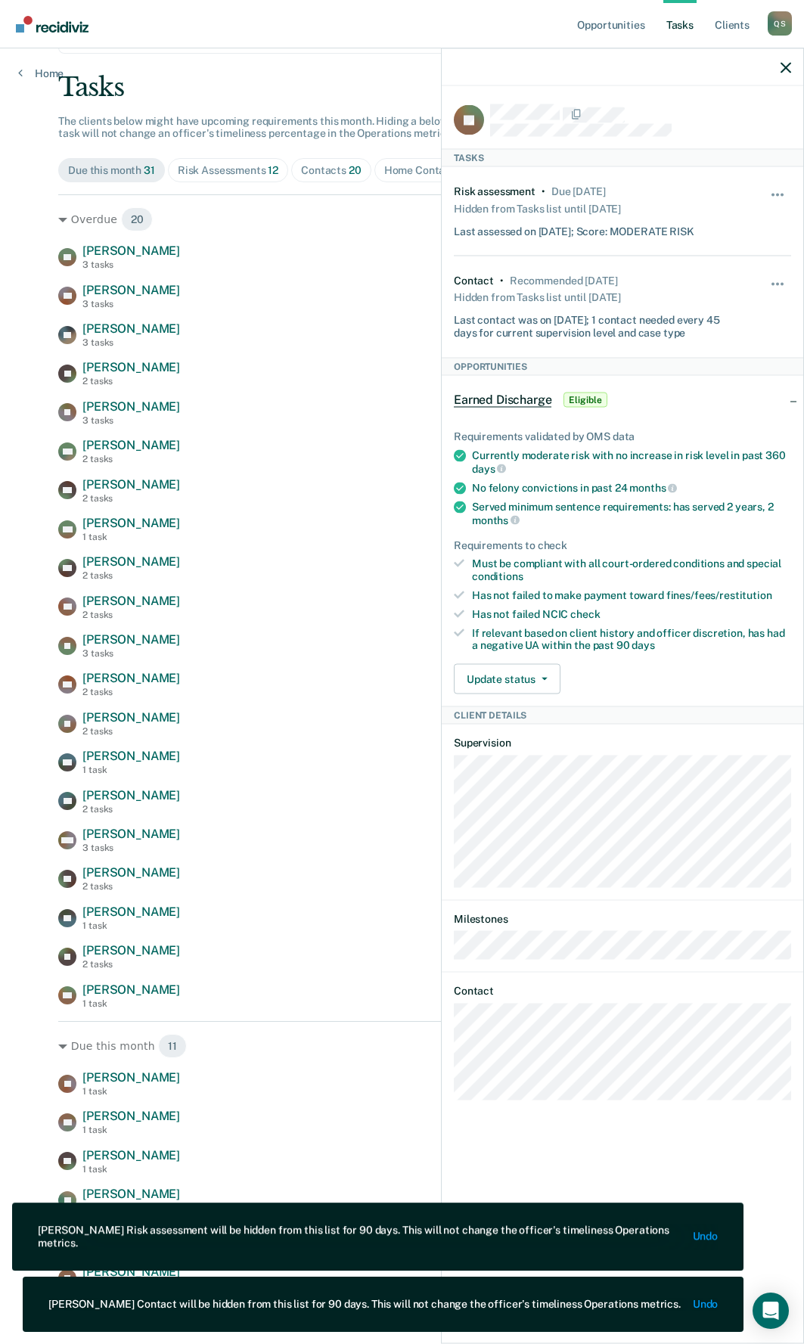
click at [790, 400] on div "Earned Discharge Eligible" at bounding box center [623, 400] width 362 height 48
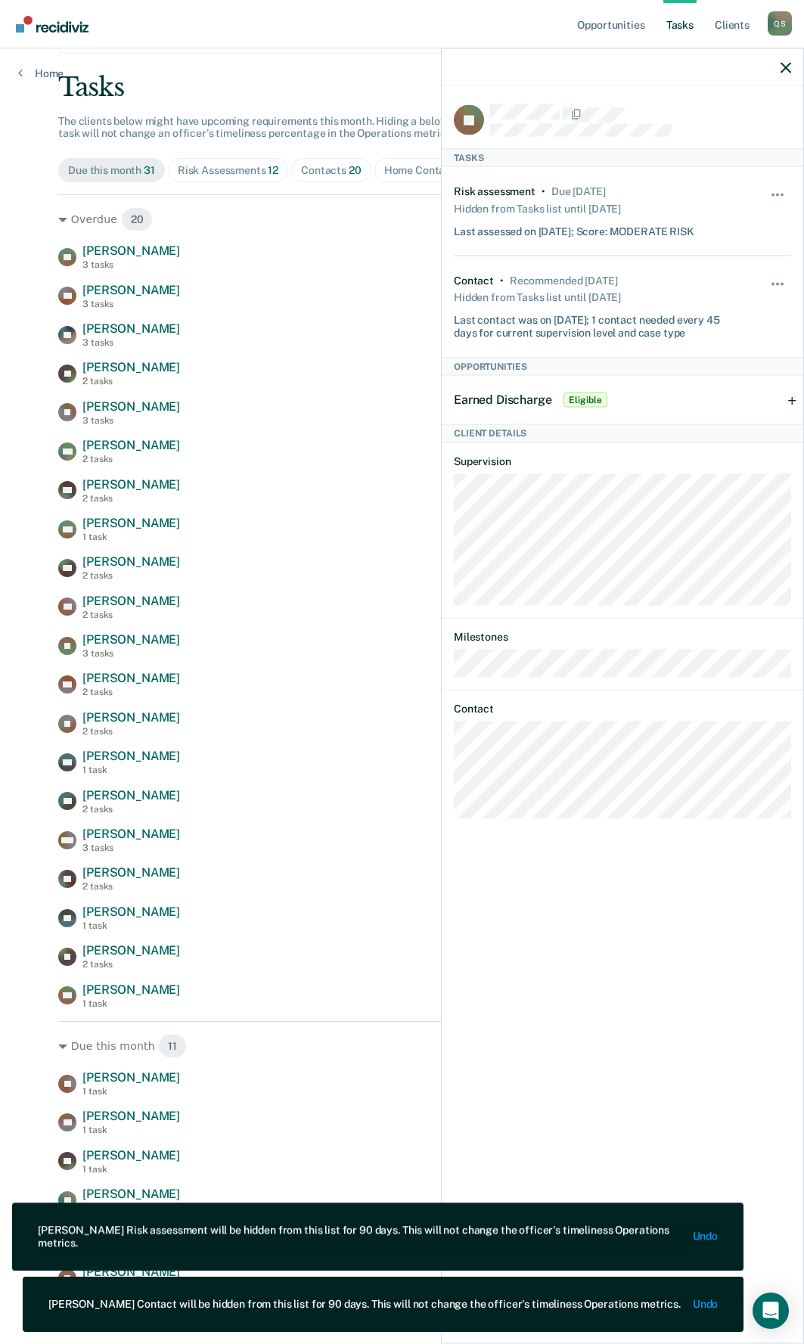
click at [790, 400] on div "Earned Discharge Eligible" at bounding box center [623, 400] width 362 height 48
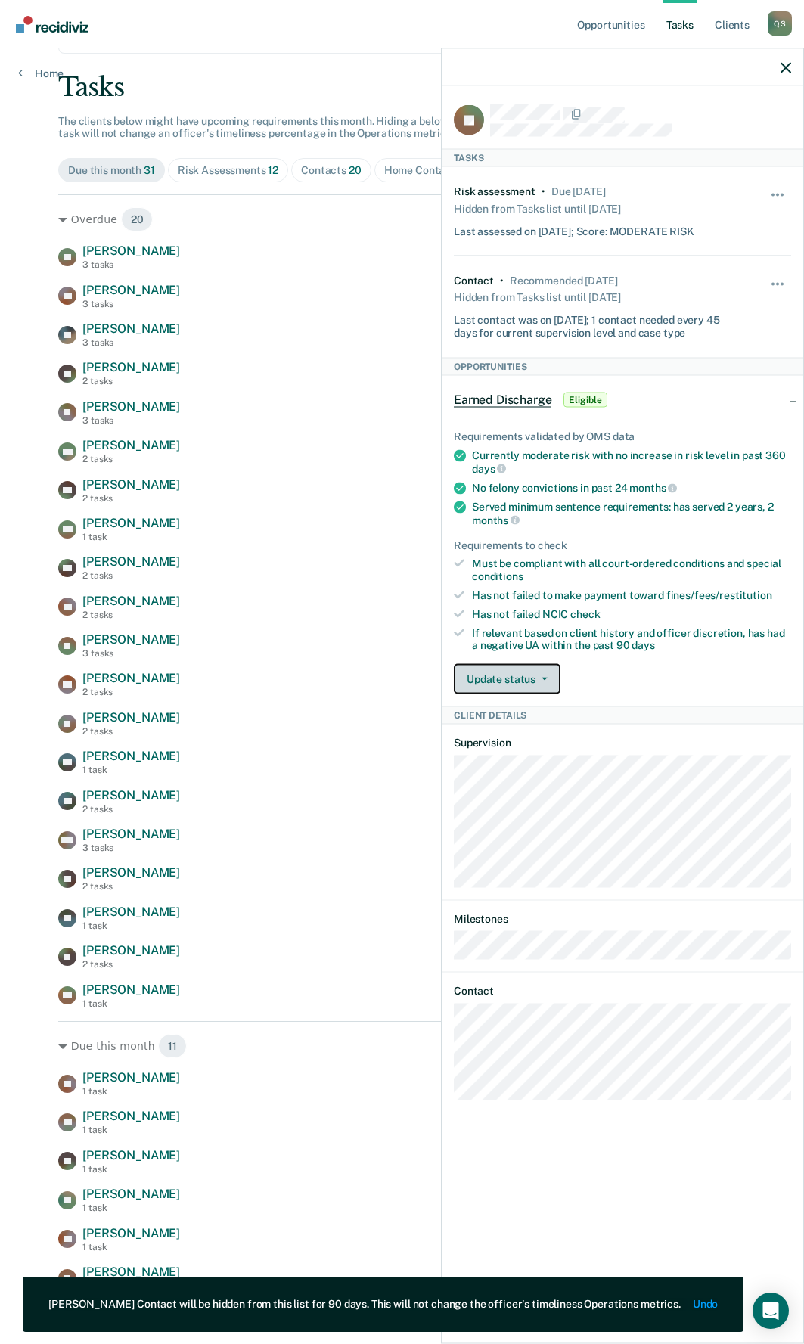
click at [535, 687] on button "Update status" at bounding box center [507, 679] width 107 height 30
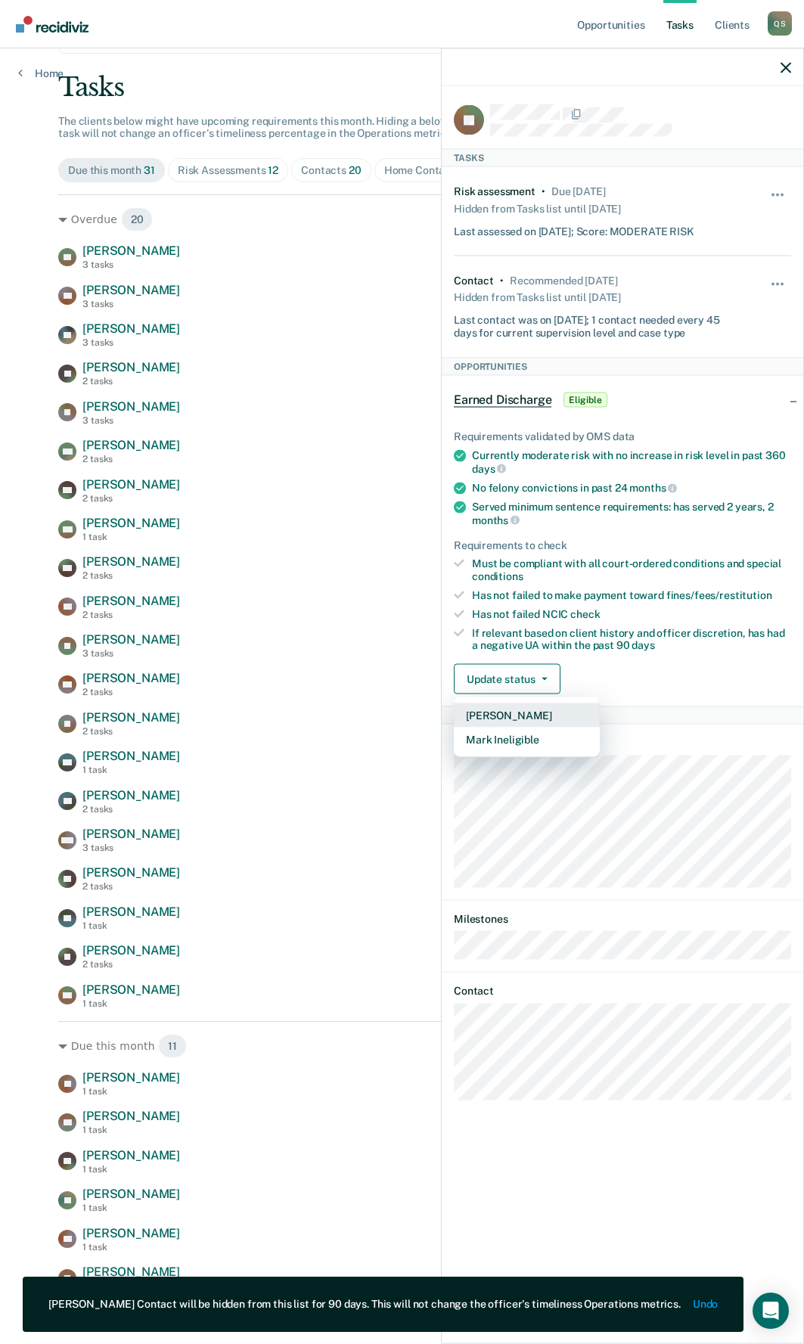
click at [519, 709] on button "[PERSON_NAME]" at bounding box center [527, 715] width 146 height 24
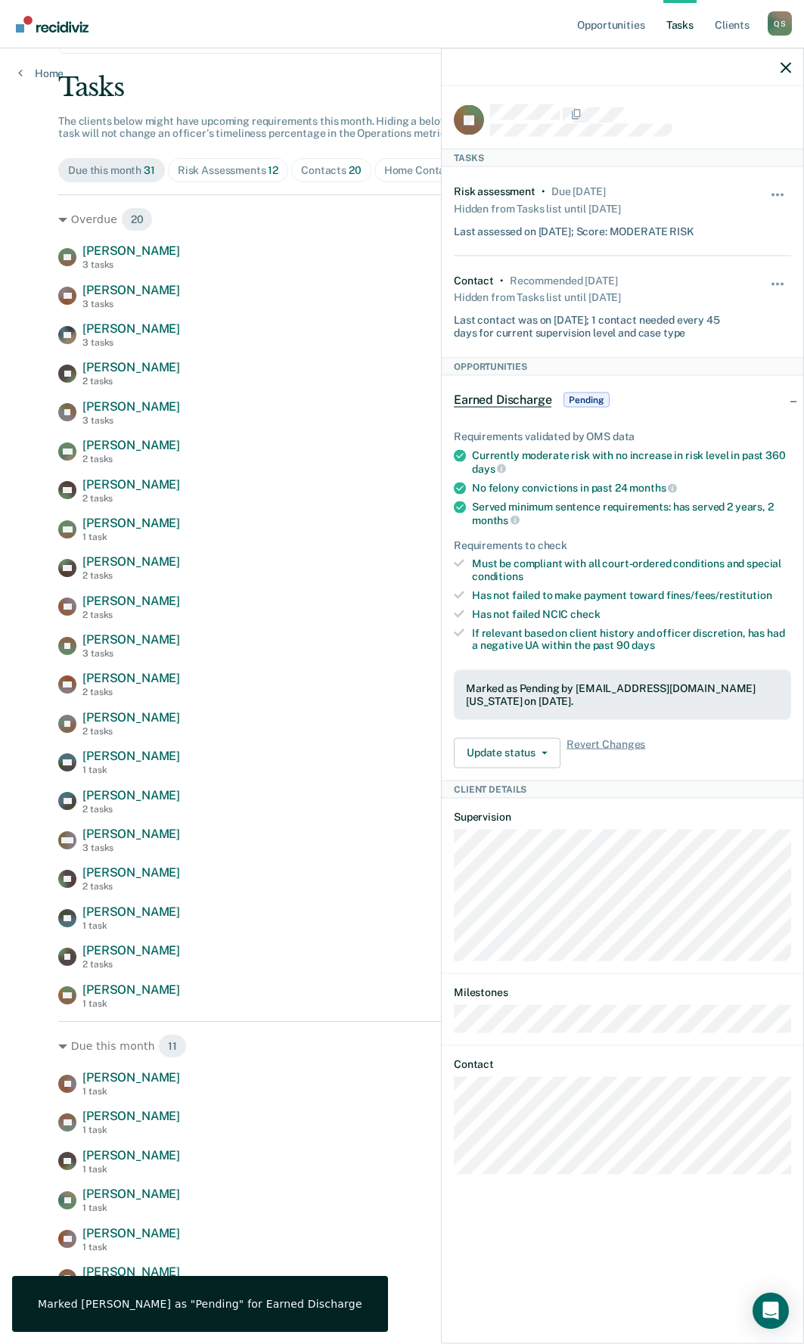
click at [520, 699] on div "Marked as Pending by [EMAIL_ADDRESS][DOMAIN_NAME][US_STATE] on [DATE]." at bounding box center [622, 695] width 313 height 26
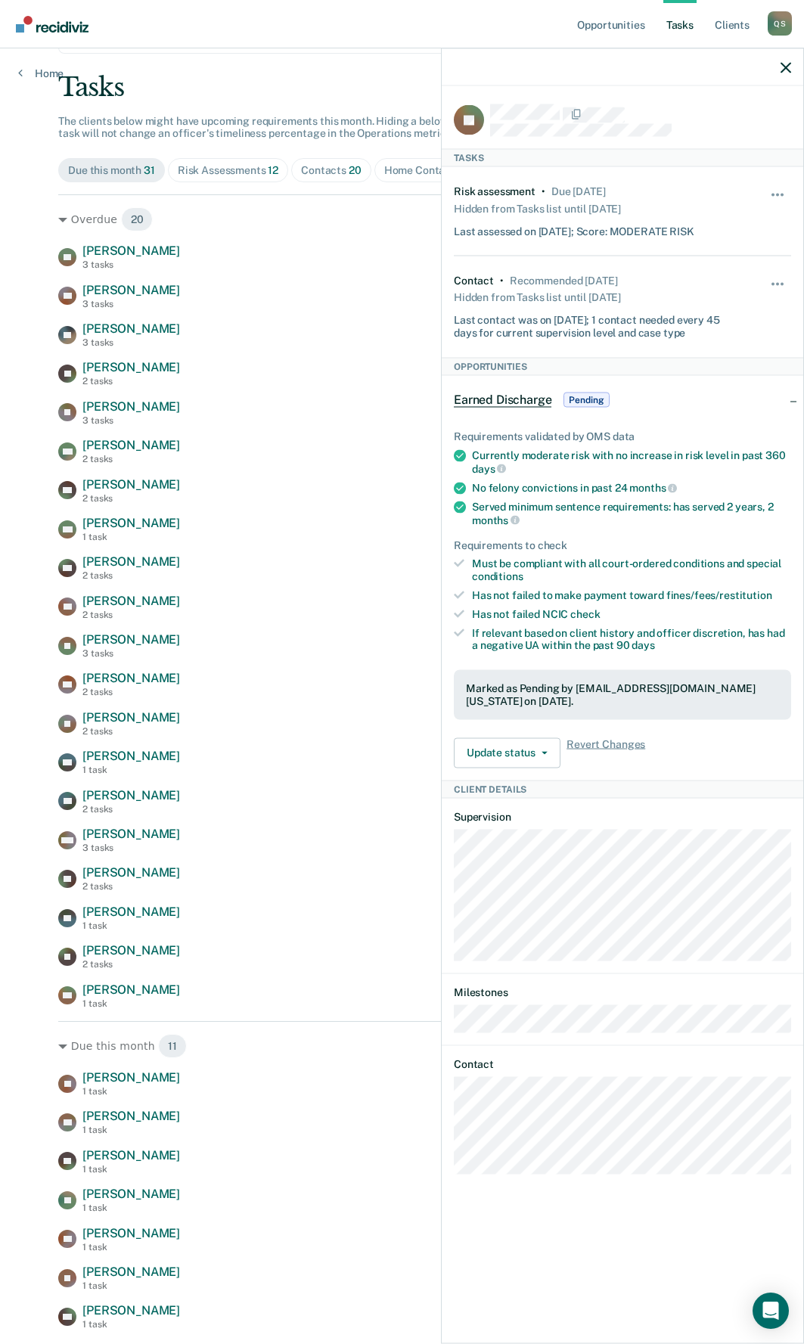
click at [793, 61] on div at bounding box center [623, 67] width 362 height 38
click at [792, 69] on div at bounding box center [623, 67] width 362 height 38
click at [786, 69] on icon "button" at bounding box center [786, 67] width 11 height 11
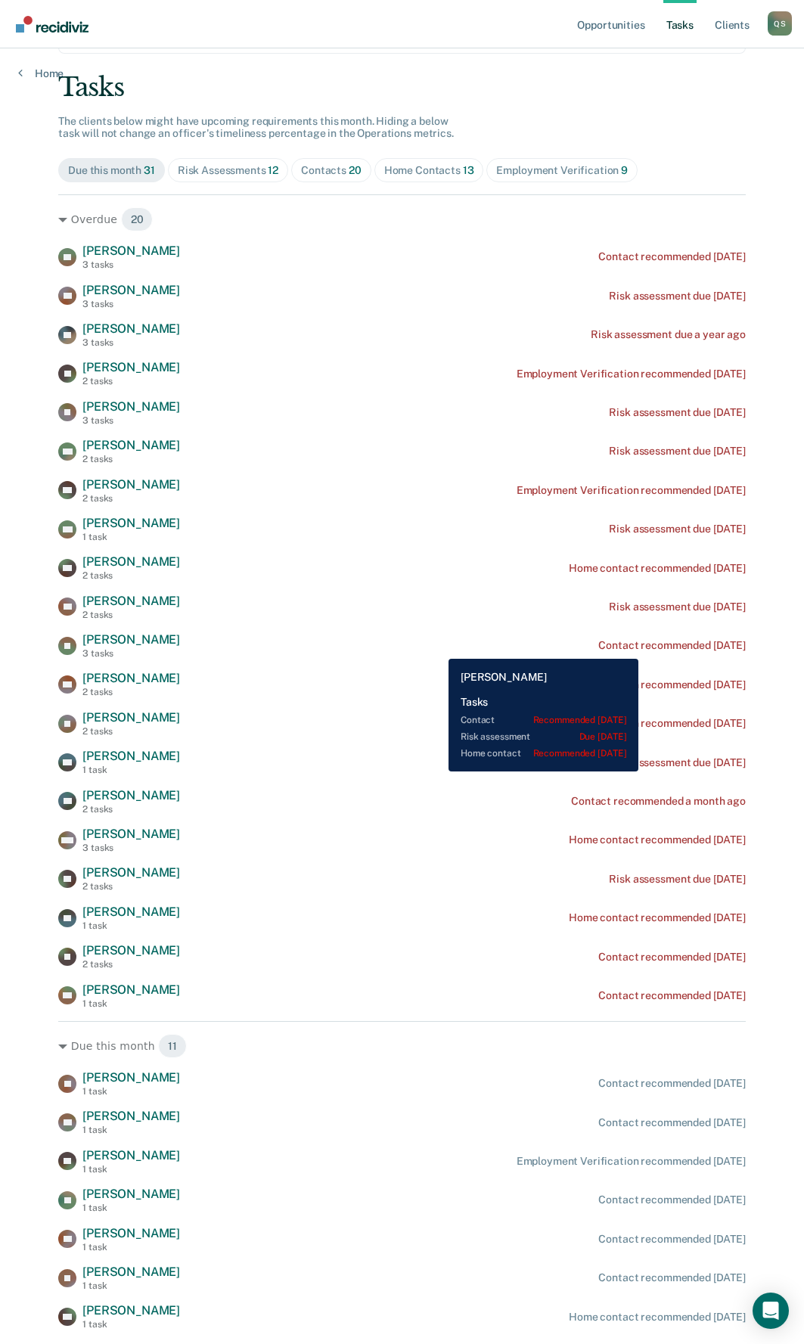
click at [437, 647] on div "[PERSON_NAME] 3 tasks Contact recommended [DATE]" at bounding box center [402, 645] width 688 height 26
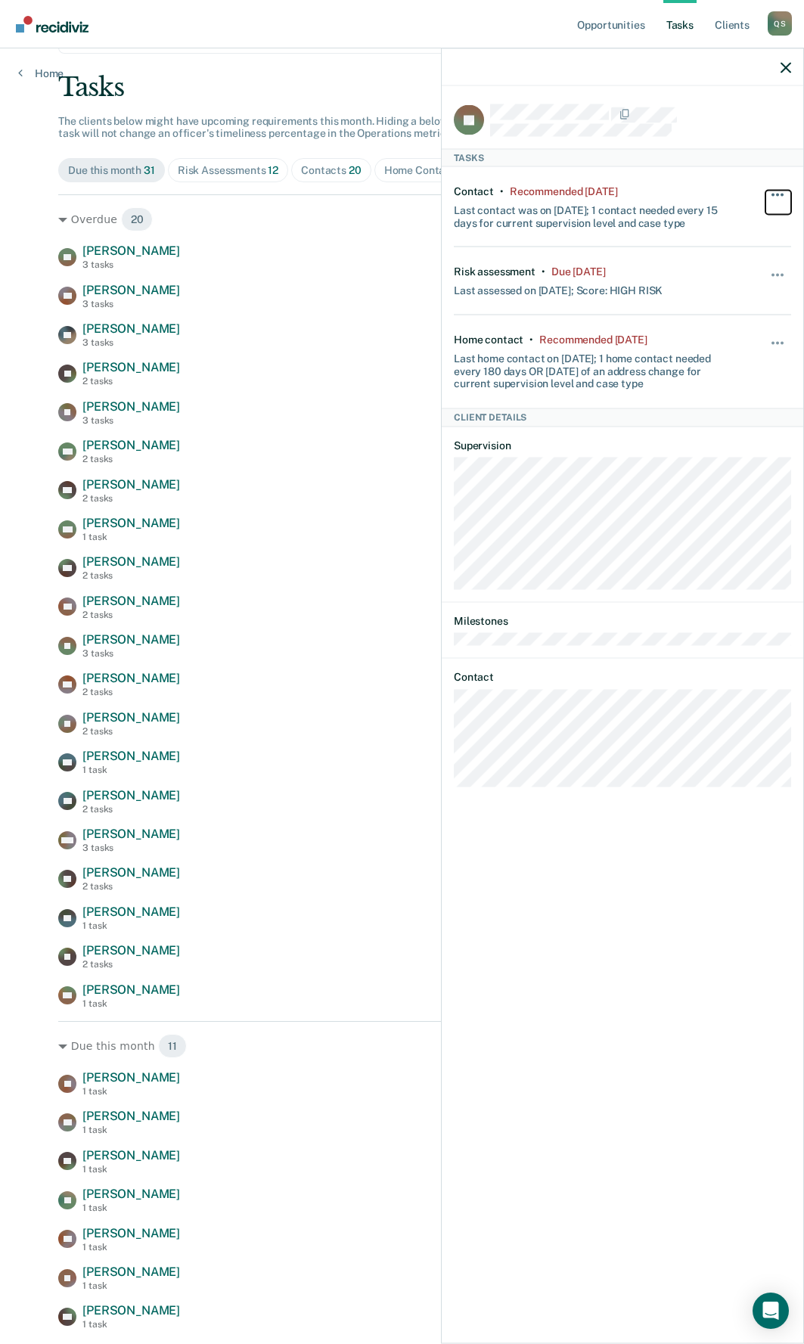
click at [778, 194] on span "button" at bounding box center [777, 194] width 3 height 3
click at [709, 303] on button "90 days" at bounding box center [736, 315] width 109 height 24
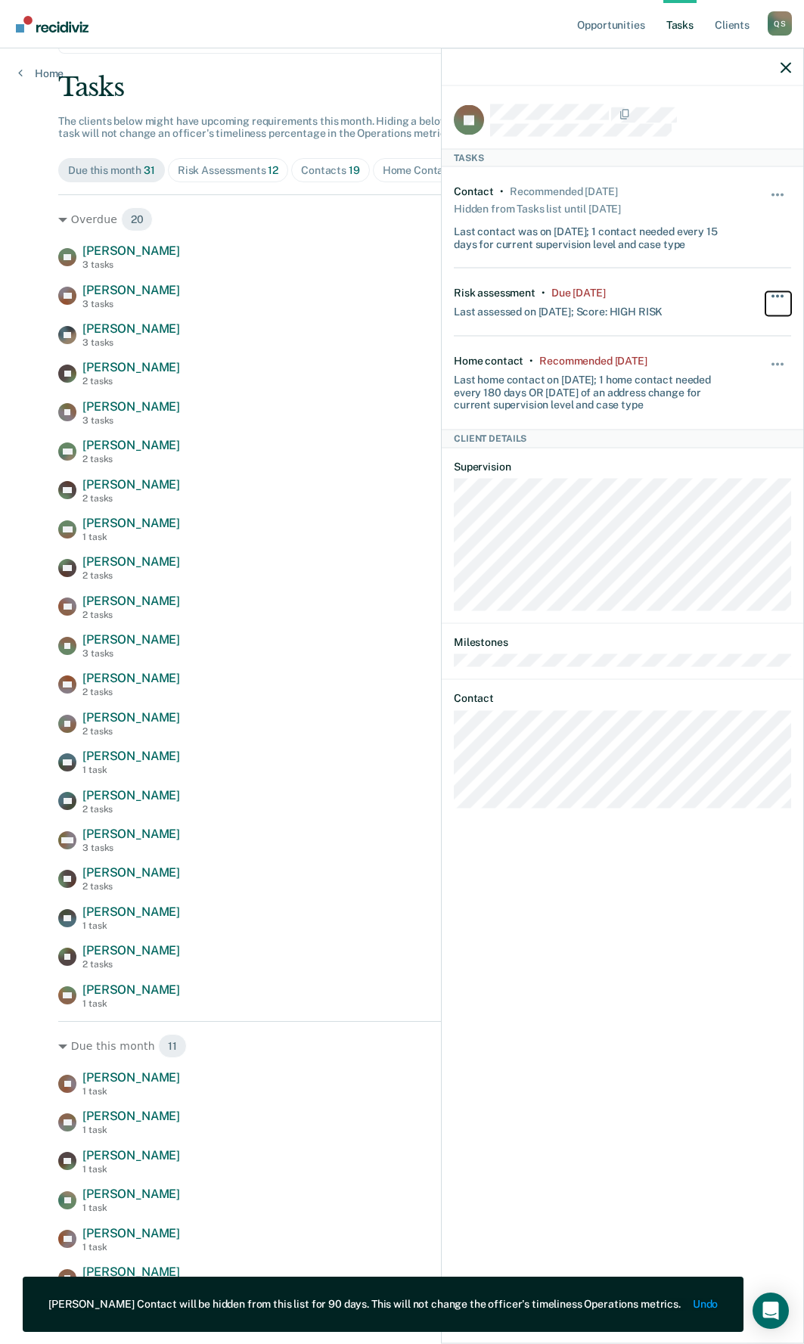
click at [778, 292] on button "button" at bounding box center [778, 304] width 26 height 24
click at [697, 420] on button "90 days" at bounding box center [736, 417] width 109 height 24
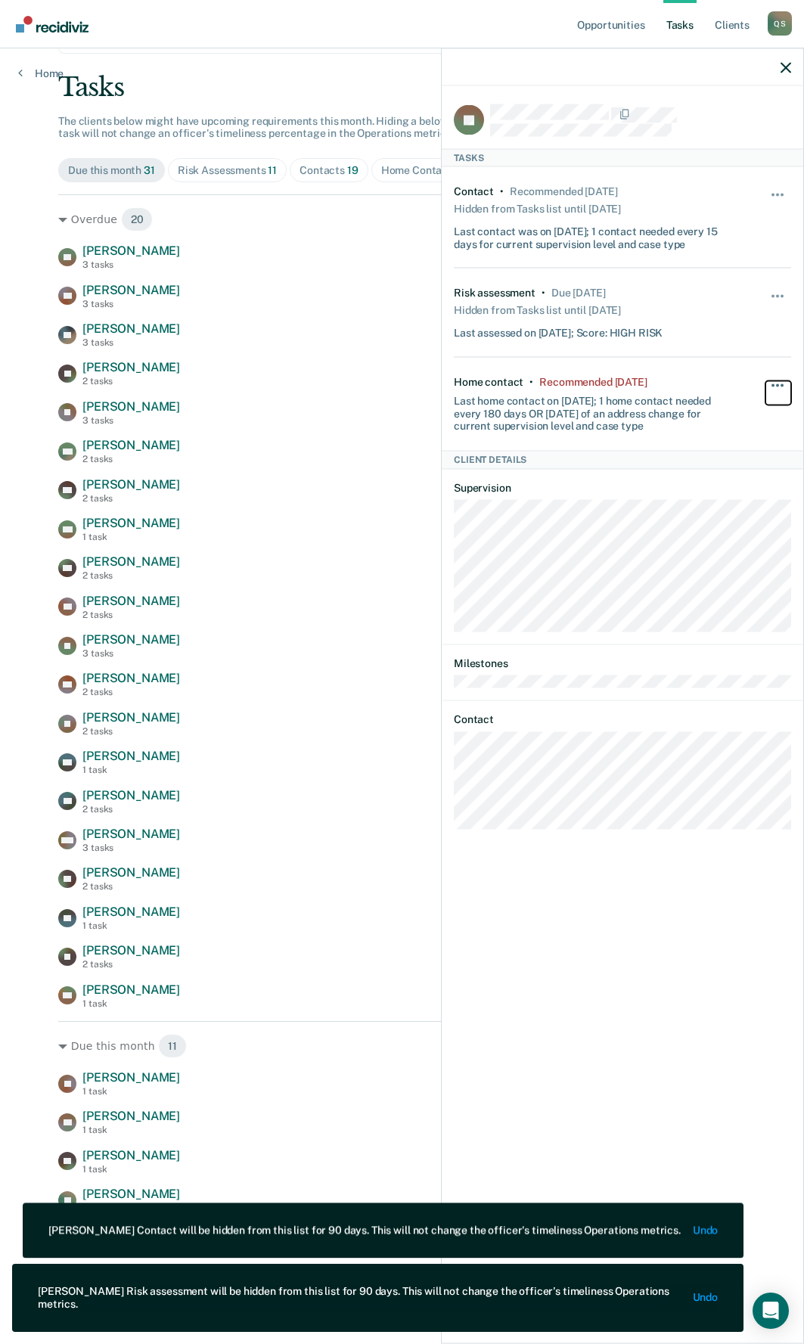
click at [776, 386] on button "button" at bounding box center [778, 392] width 26 height 24
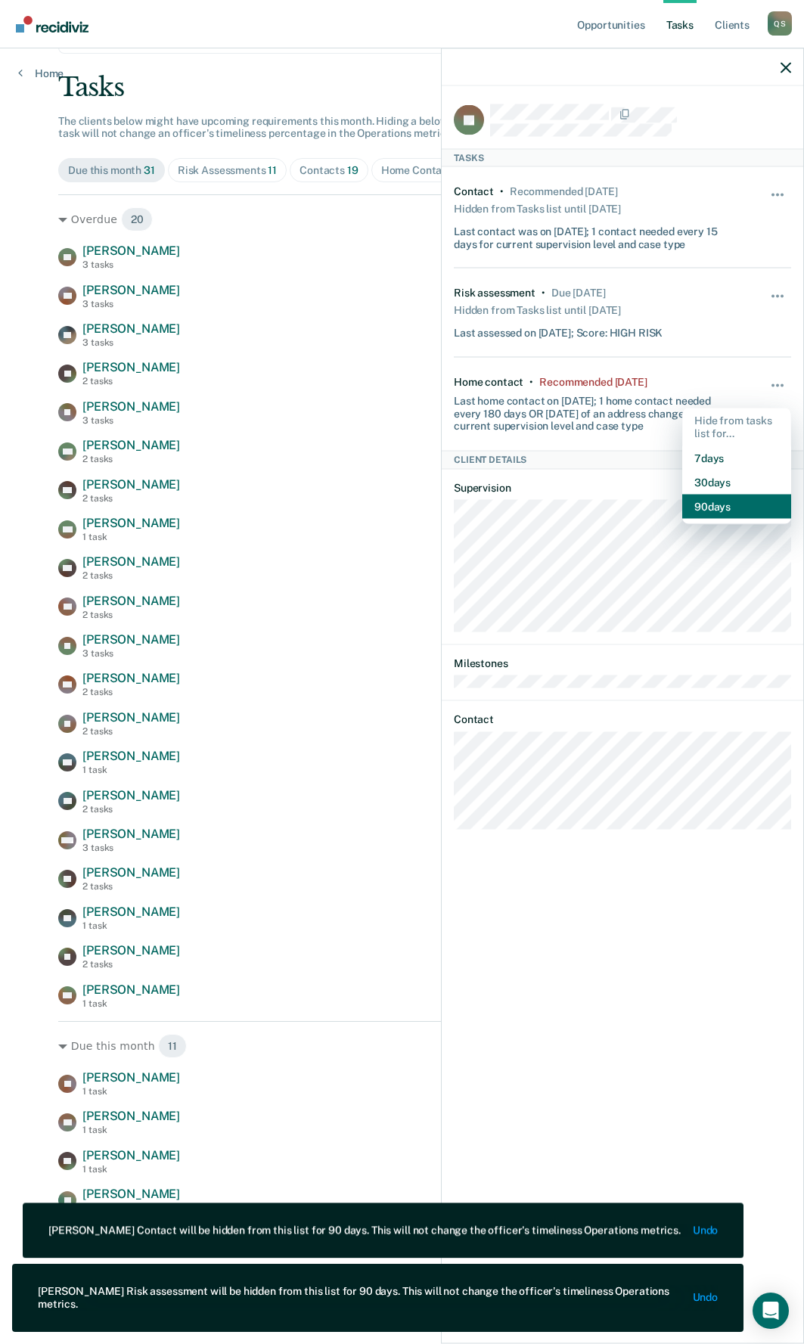
click at [705, 511] on button "90 days" at bounding box center [736, 506] width 109 height 24
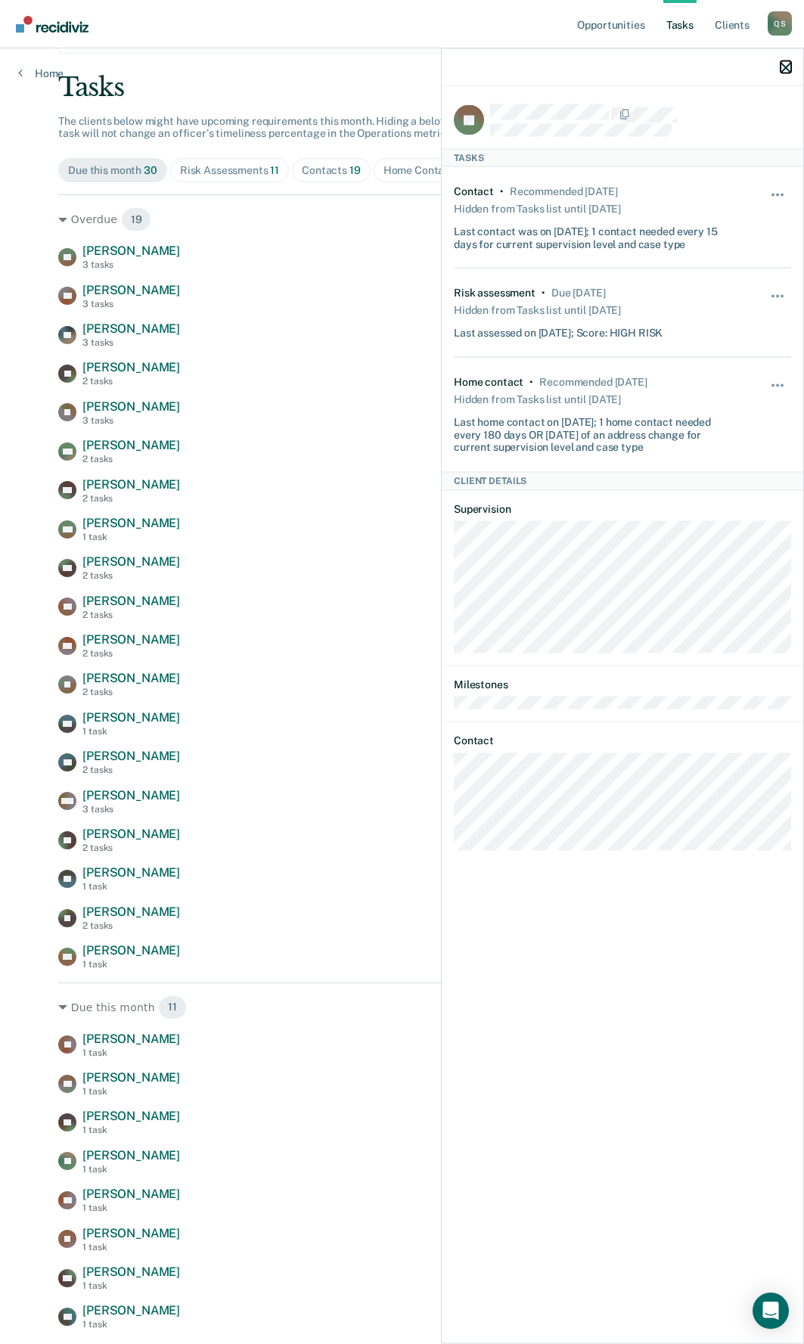
click at [783, 62] on icon "button" at bounding box center [786, 67] width 11 height 11
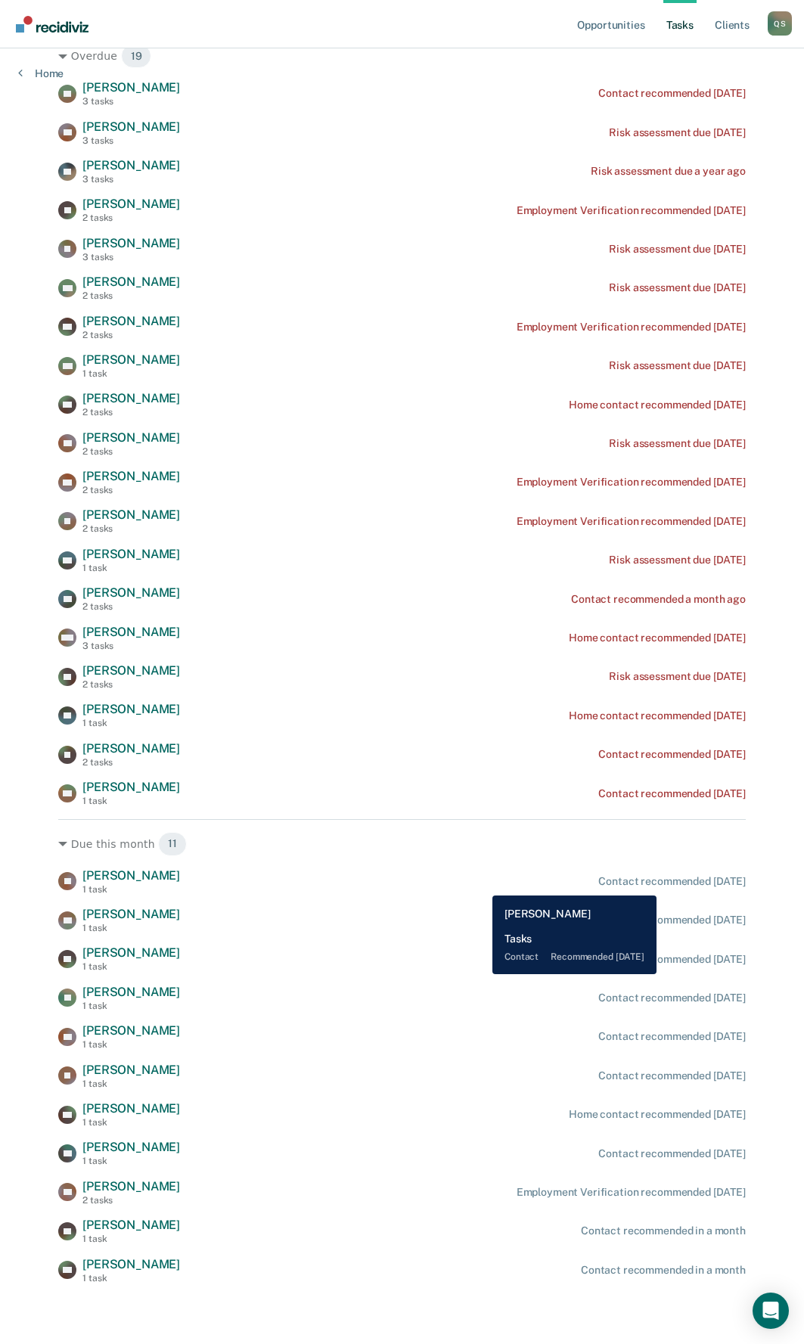
scroll to position [0, 0]
